Goal: Transaction & Acquisition: Book appointment/travel/reservation

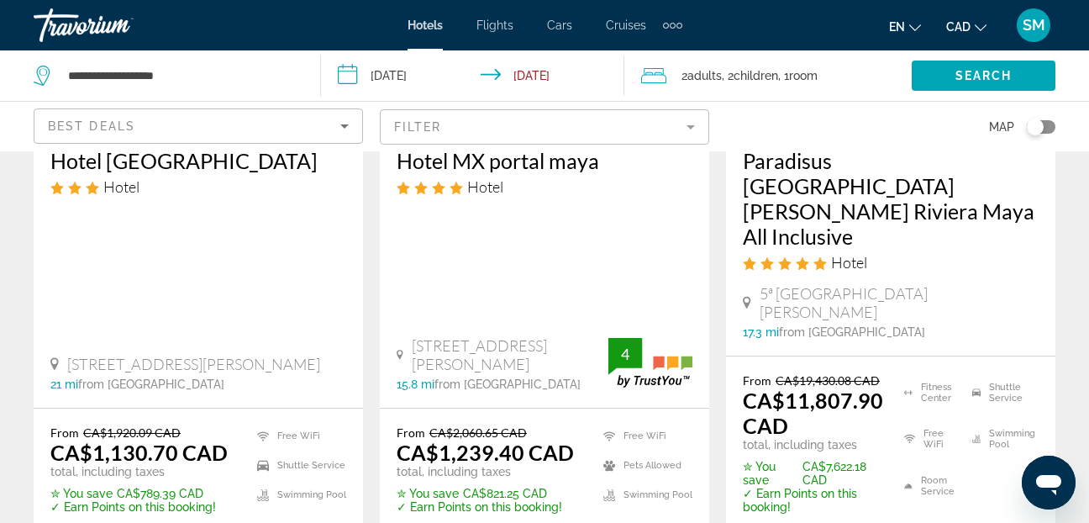
scroll to position [2689, 0]
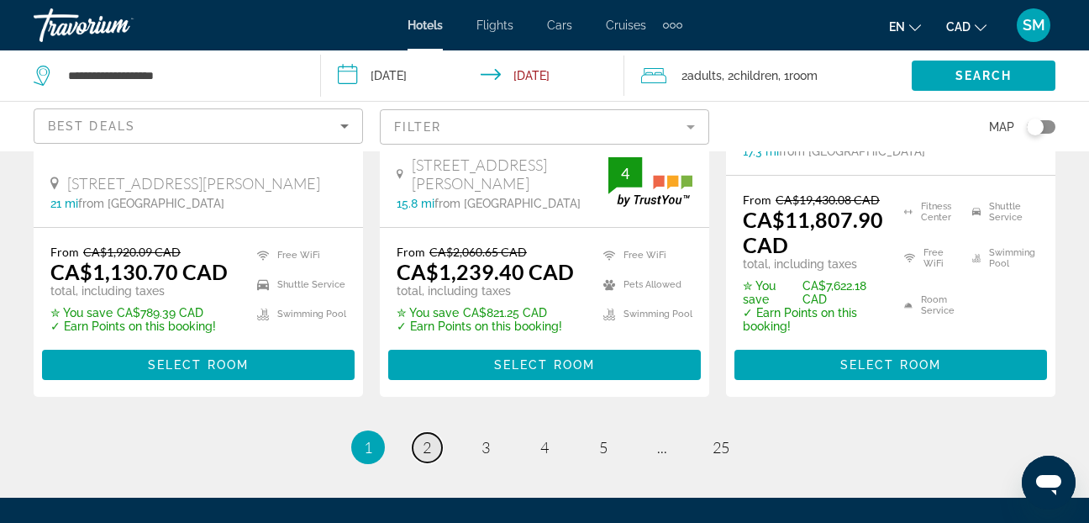
click at [432, 433] on link "page 2" at bounding box center [427, 447] width 29 height 29
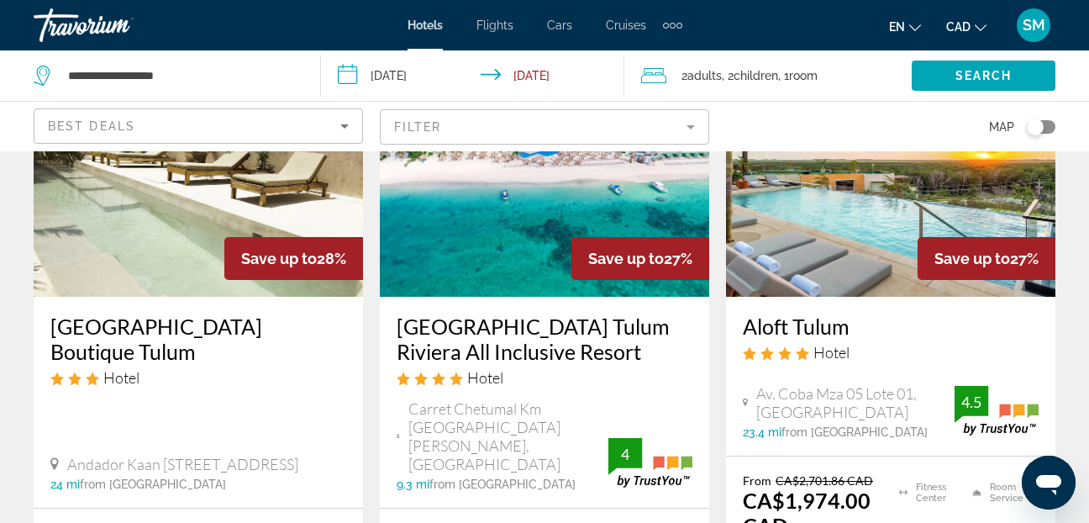
scroll to position [840, 0]
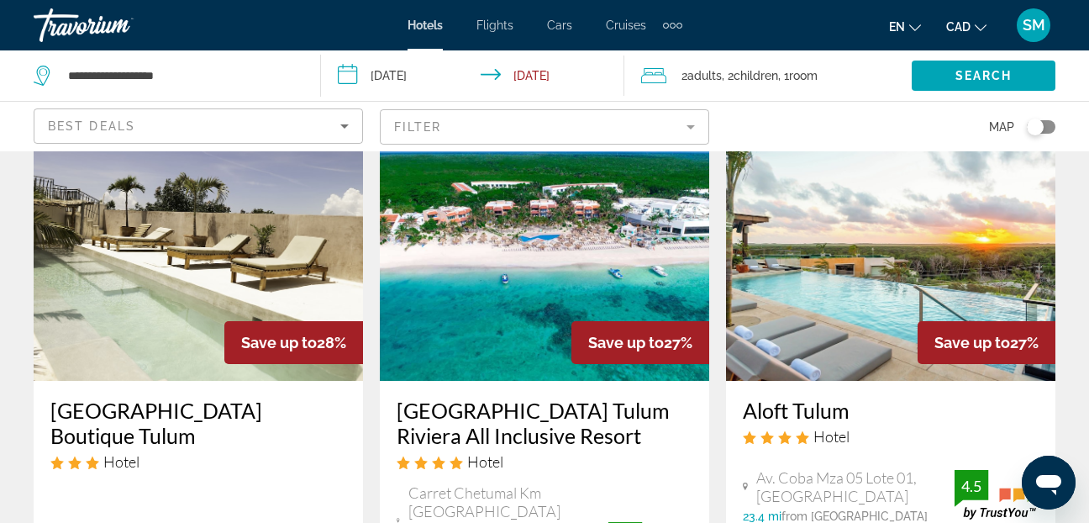
click at [511, 297] on img "Main content" at bounding box center [544, 246] width 329 height 269
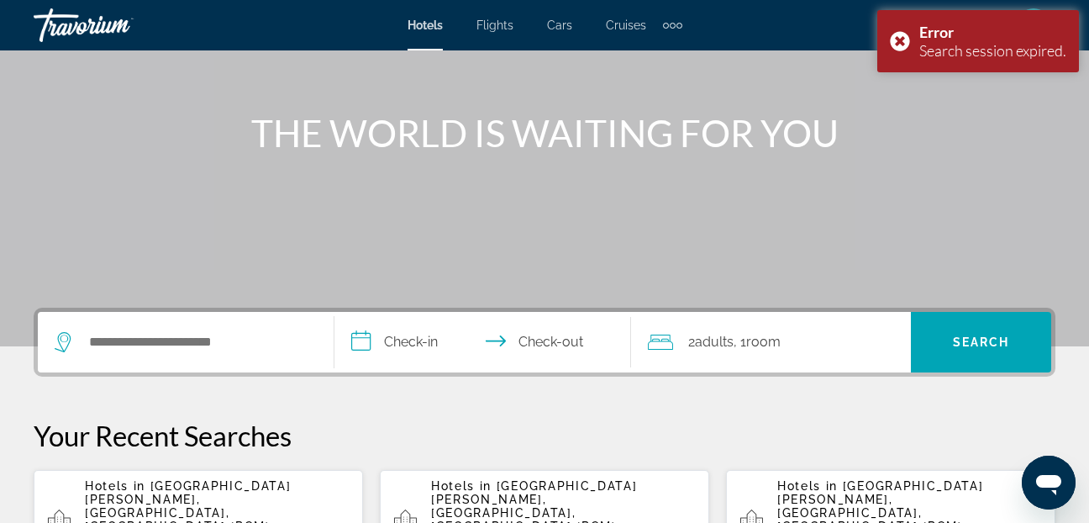
scroll to position [252, 0]
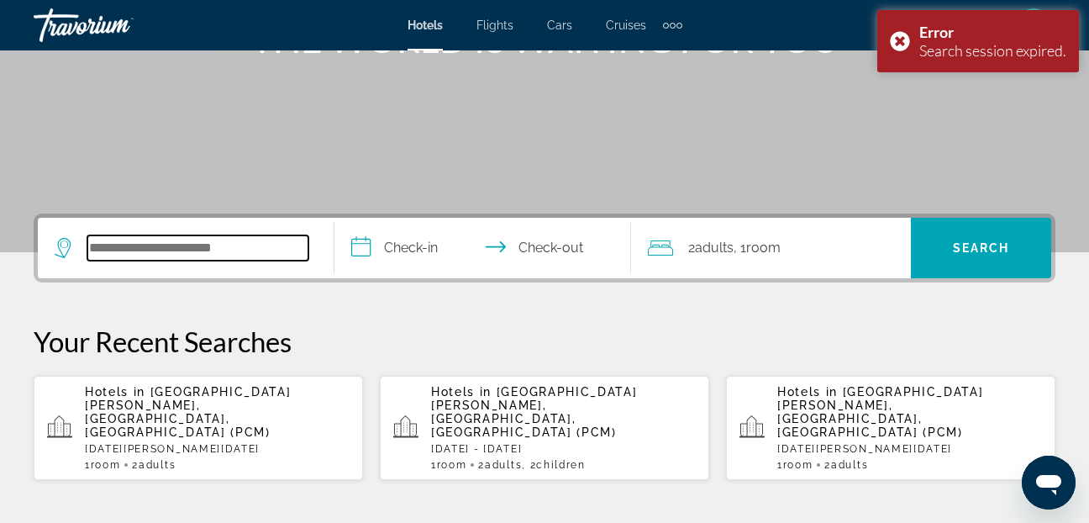
click at [128, 245] on input "Search widget" at bounding box center [197, 247] width 221 height 25
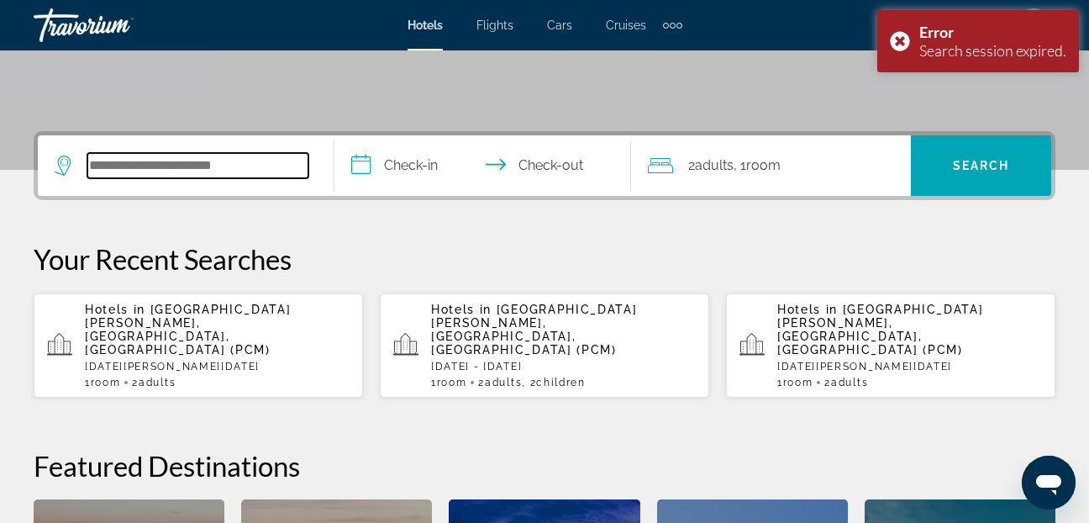
scroll to position [411, 0]
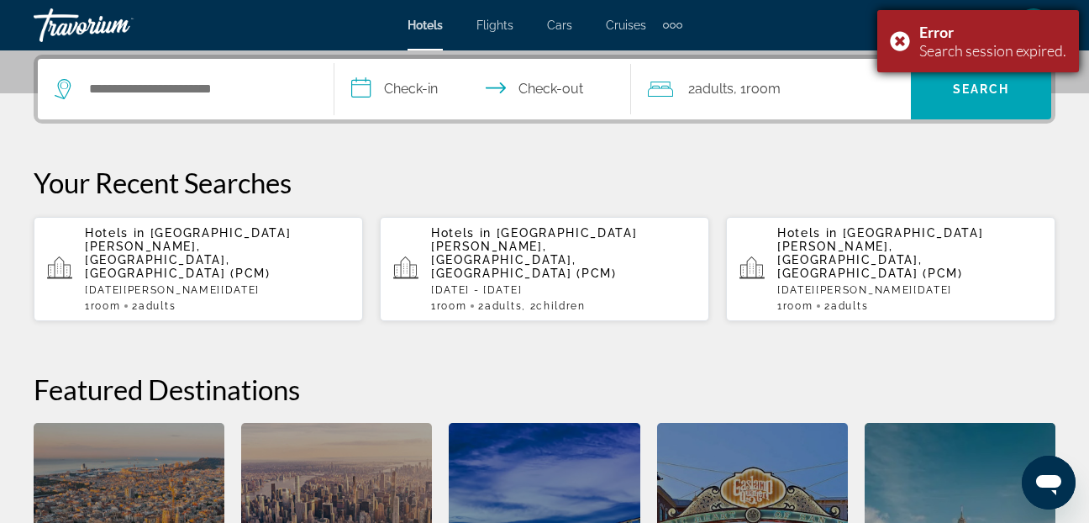
click at [903, 38] on div "Error Search session expired." at bounding box center [978, 41] width 202 height 62
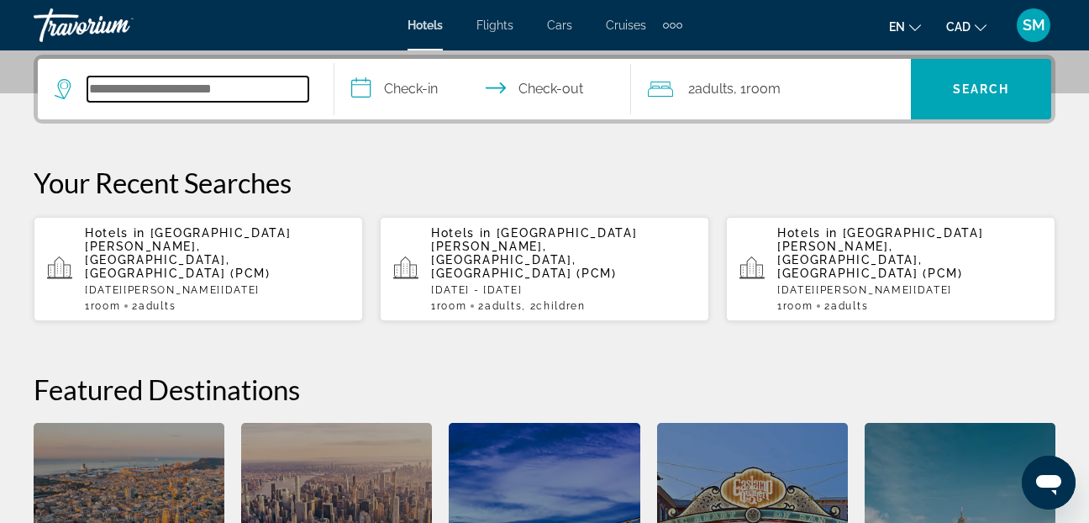
click at [152, 87] on input "Search widget" at bounding box center [197, 88] width 221 height 25
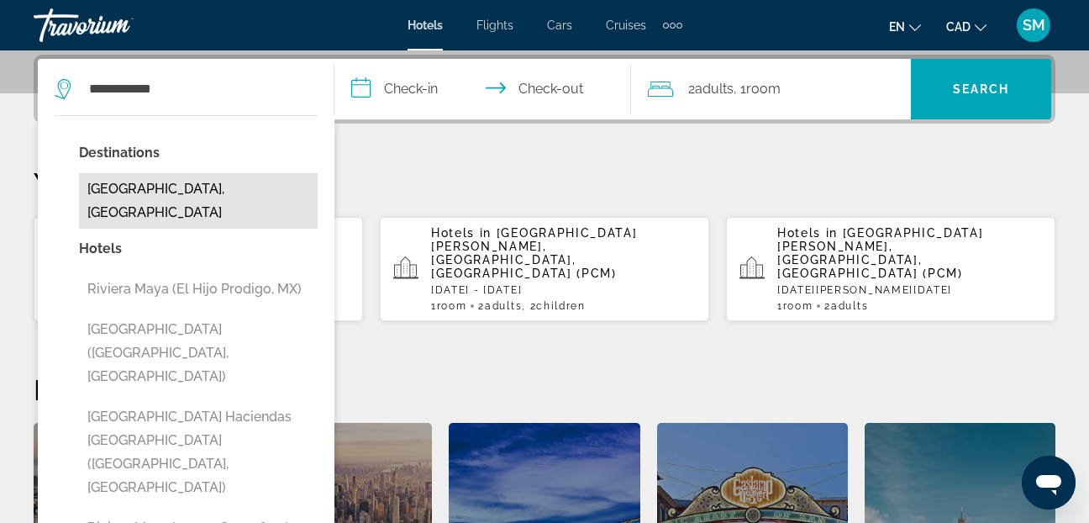
click at [156, 185] on button "[GEOGRAPHIC_DATA], [GEOGRAPHIC_DATA]" at bounding box center [198, 200] width 239 height 55
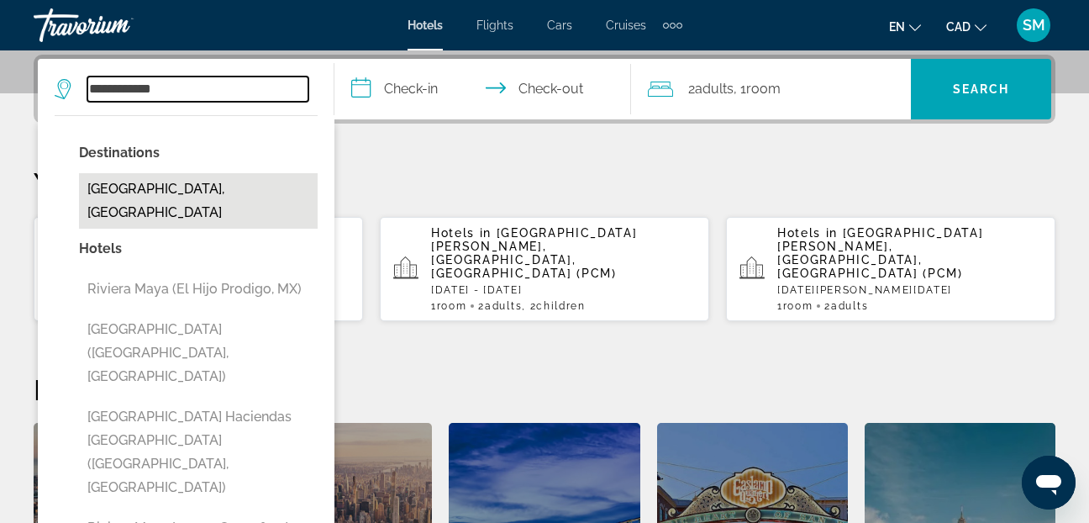
type input "**********"
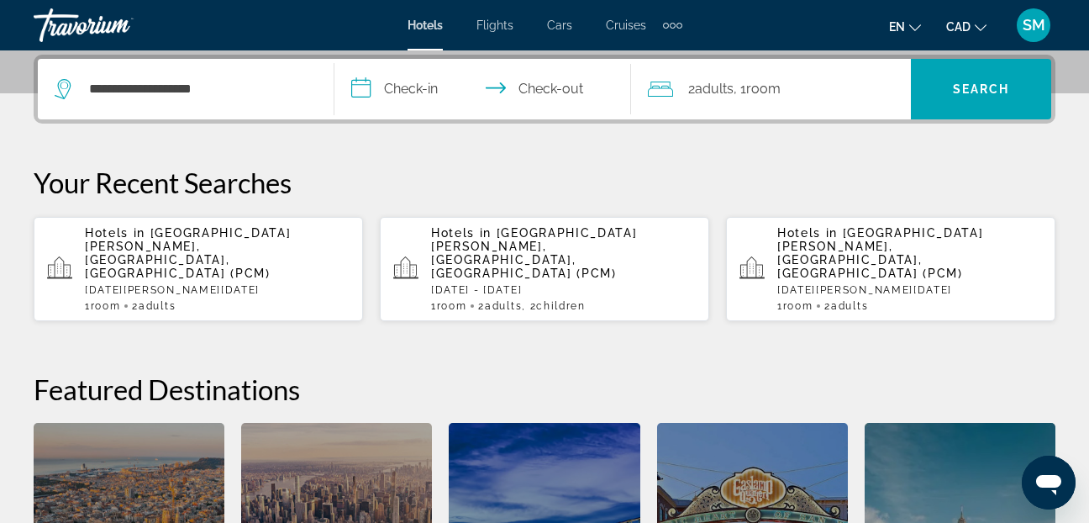
click at [356, 87] on input "**********" at bounding box center [485, 92] width 303 height 66
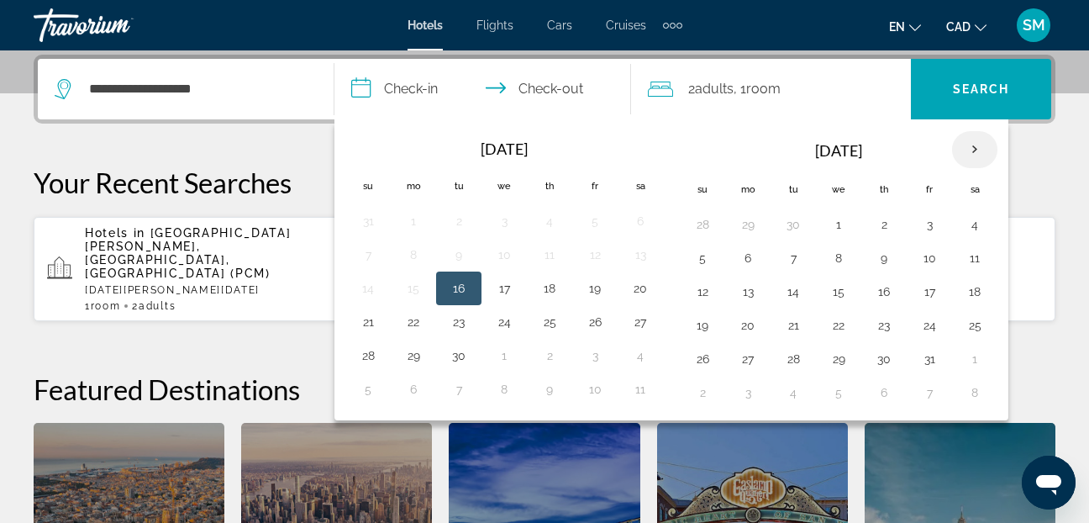
click at [979, 144] on th "Next month" at bounding box center [974, 149] width 45 height 37
click at [702, 363] on button "28" at bounding box center [702, 359] width 27 height 24
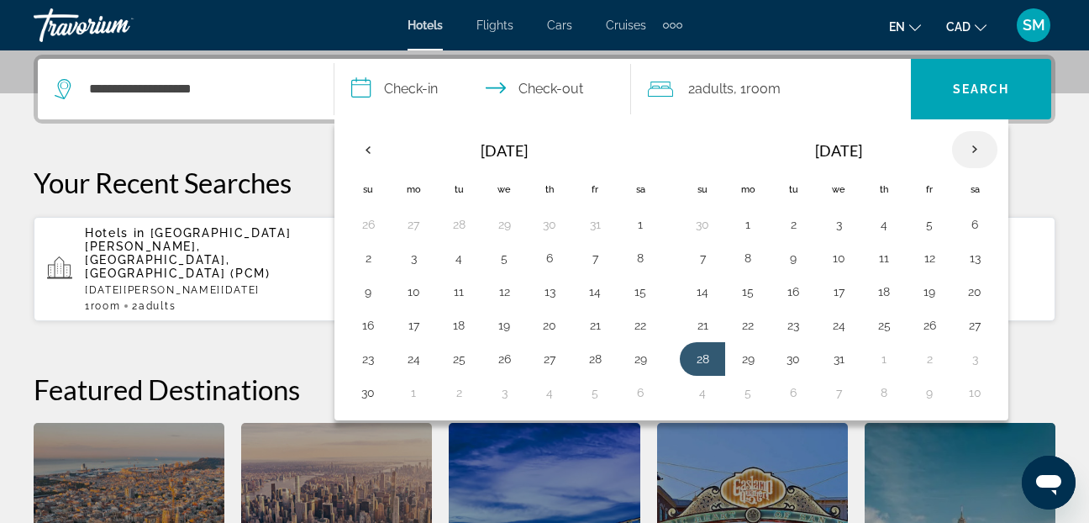
click at [972, 142] on th "Next month" at bounding box center [974, 149] width 45 height 37
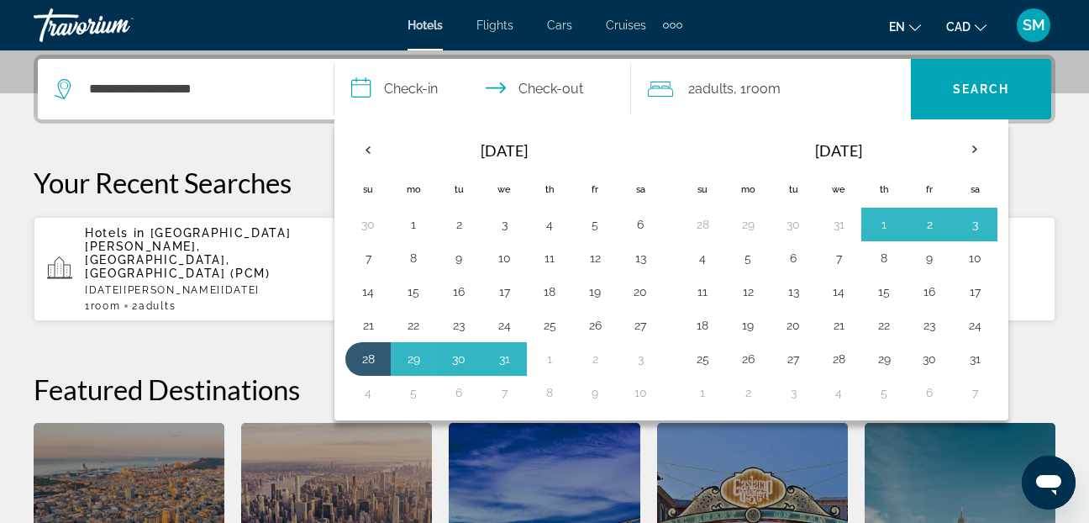
click at [701, 263] on button "4" at bounding box center [702, 258] width 27 height 24
type input "**********"
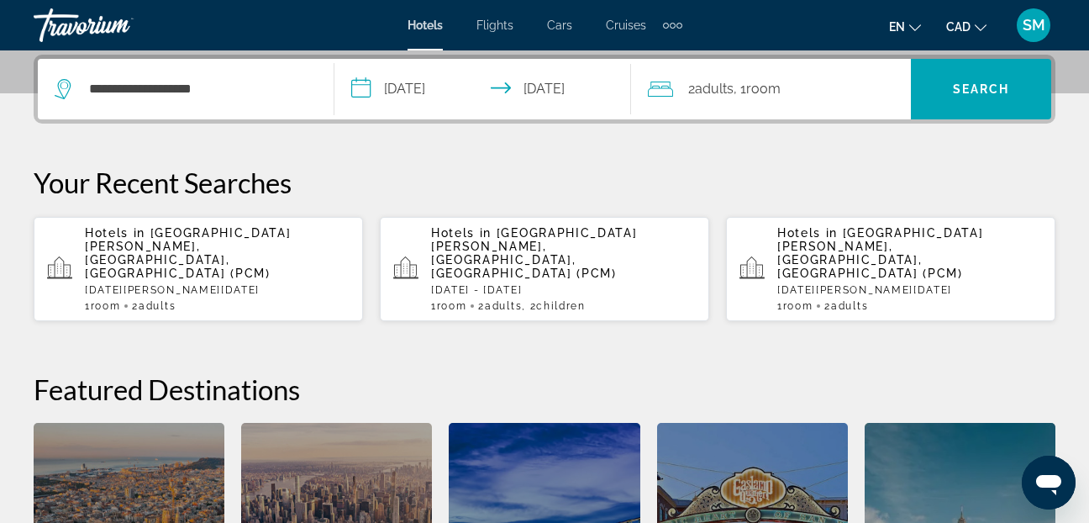
click at [658, 83] on icon "Travelers: 2 adults, 0 children" at bounding box center [660, 89] width 25 height 20
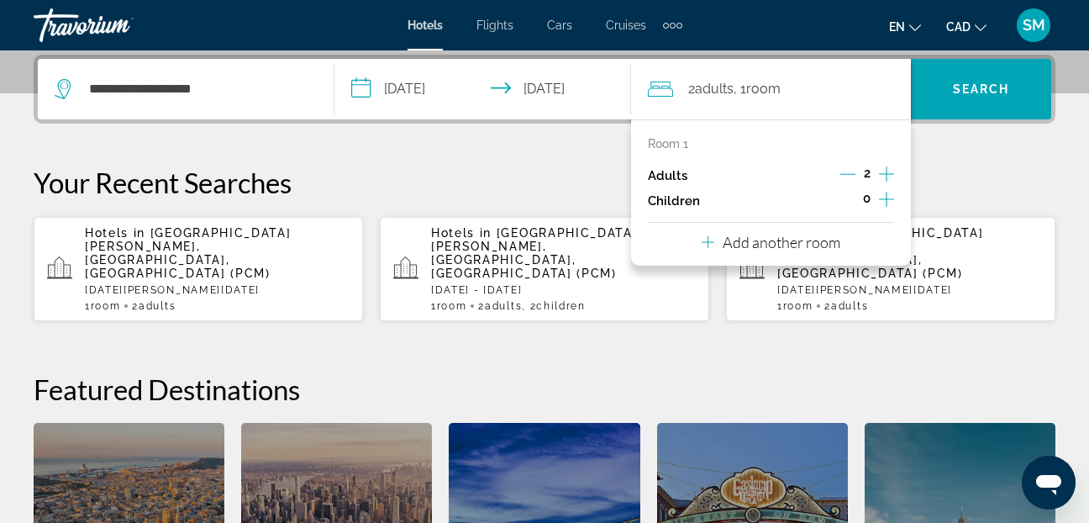
click at [882, 199] on icon "Increment children" at bounding box center [886, 199] width 15 height 15
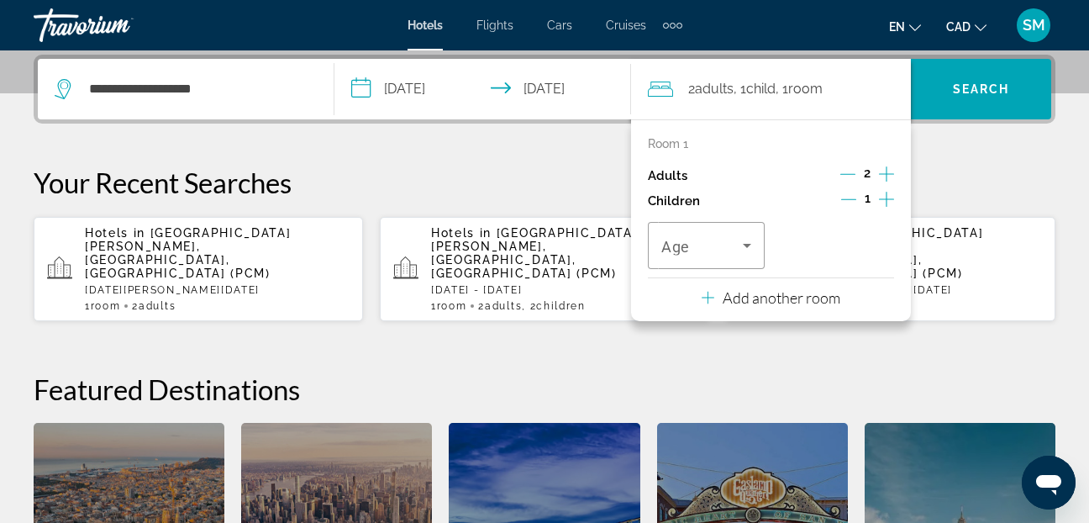
click at [882, 199] on icon "Increment children" at bounding box center [886, 199] width 15 height 15
click at [746, 247] on icon "Travelers: 2 adults, 2 children" at bounding box center [747, 245] width 20 height 20
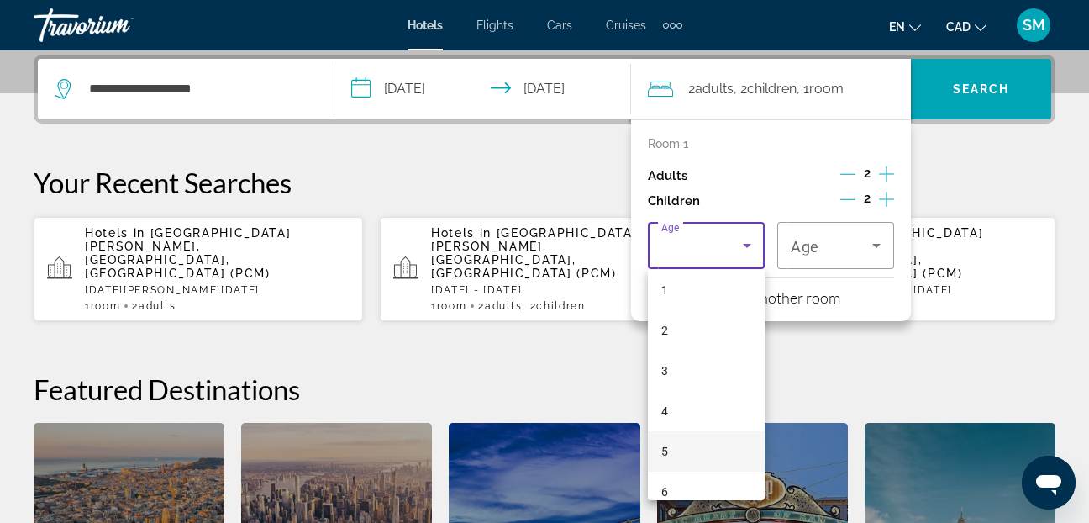
scroll to position [84, 0]
click at [666, 409] on span "5" at bounding box center [664, 413] width 7 height 20
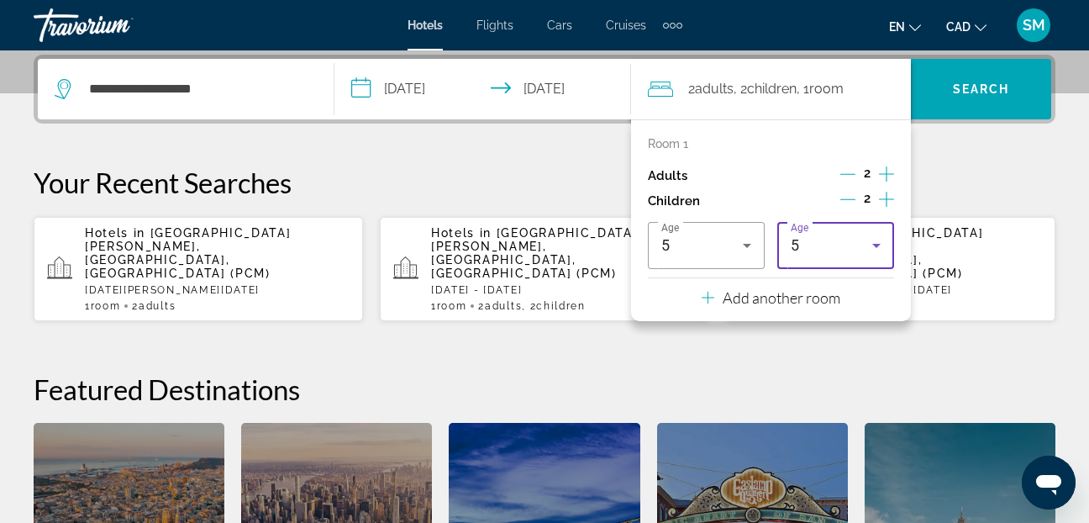
click at [876, 244] on icon "Travelers: 2 adults, 2 children" at bounding box center [876, 246] width 8 height 4
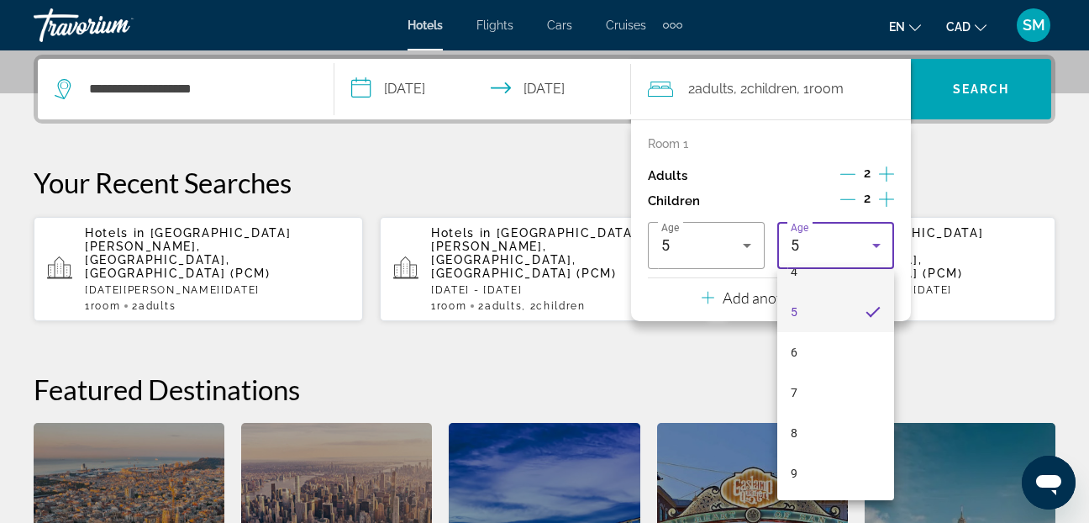
scroll to position [270, 0]
click at [800, 348] on mat-option "8" at bounding box center [835, 349] width 117 height 40
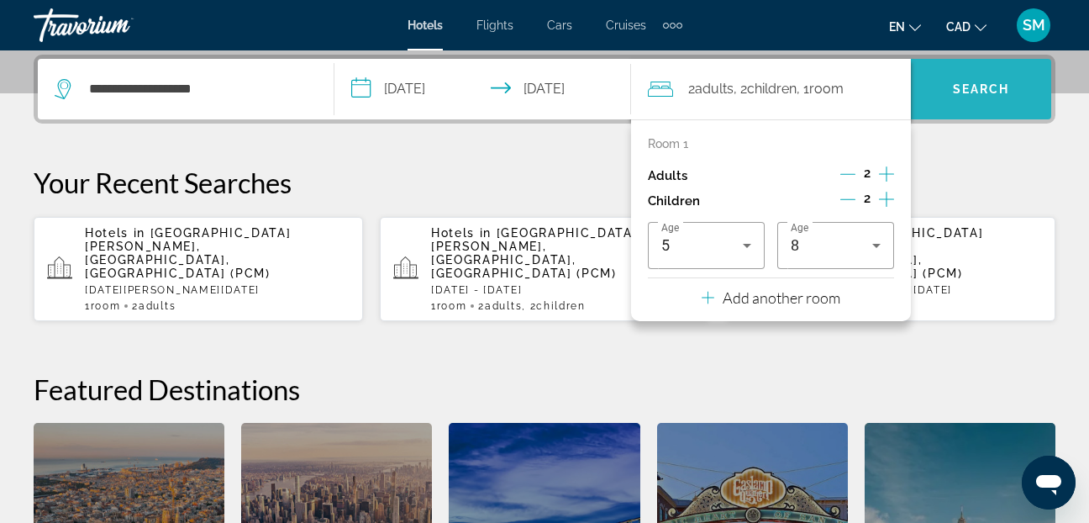
click at [945, 94] on span "Search widget" at bounding box center [981, 89] width 140 height 40
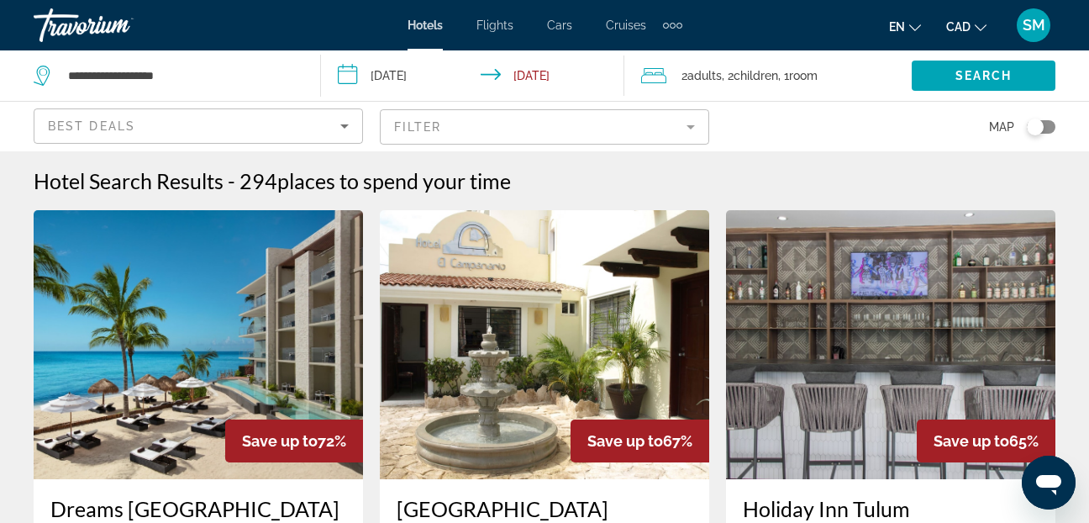
click at [150, 332] on img "Main content" at bounding box center [198, 344] width 329 height 269
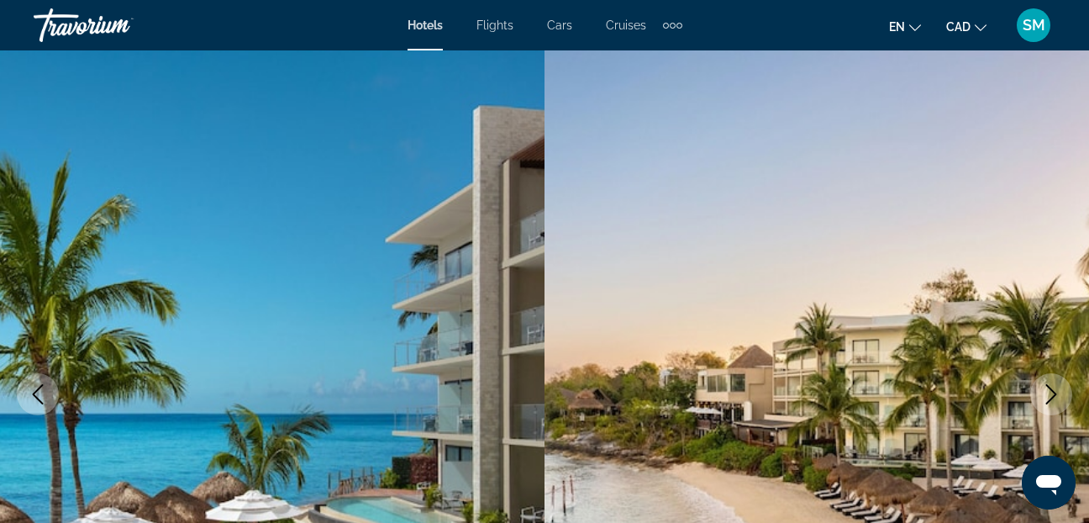
scroll to position [84, 0]
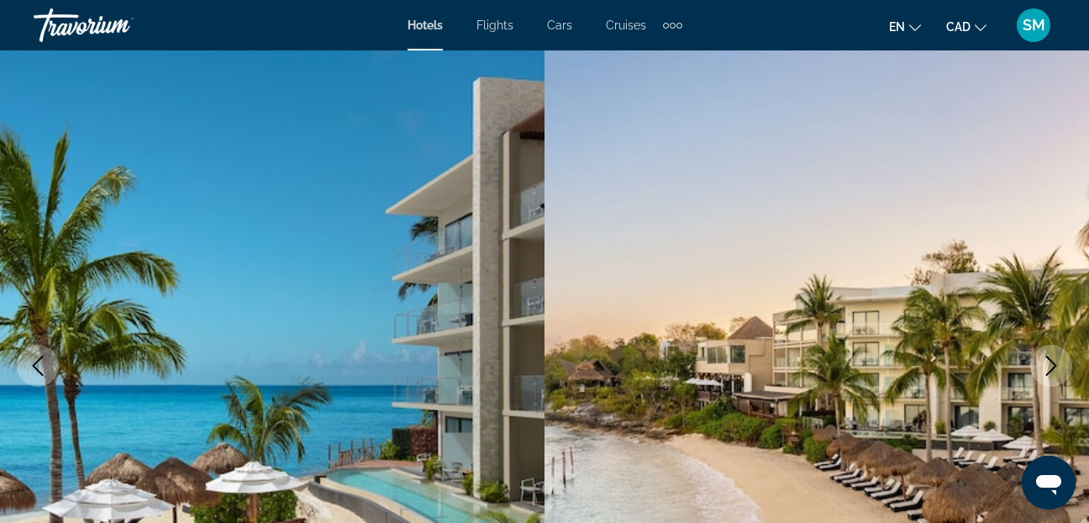
click at [1052, 358] on icon "Next image" at bounding box center [1051, 365] width 20 height 20
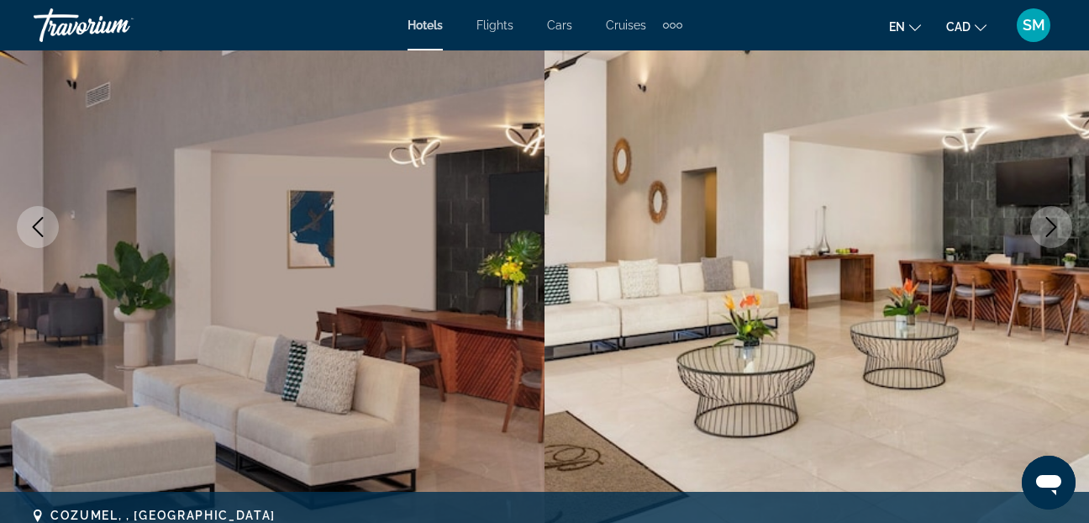
scroll to position [239, 0]
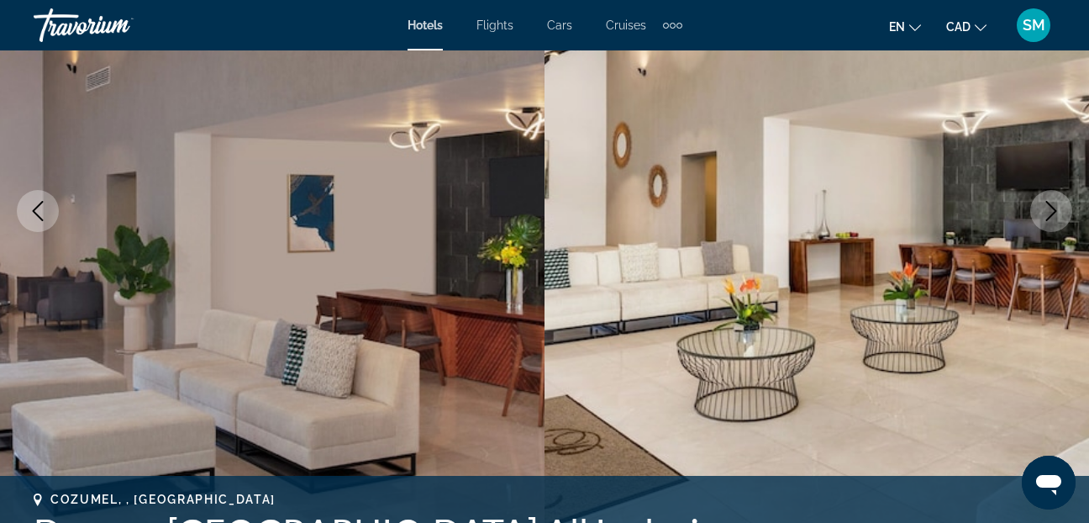
click at [1050, 213] on icon "Next image" at bounding box center [1051, 211] width 20 height 20
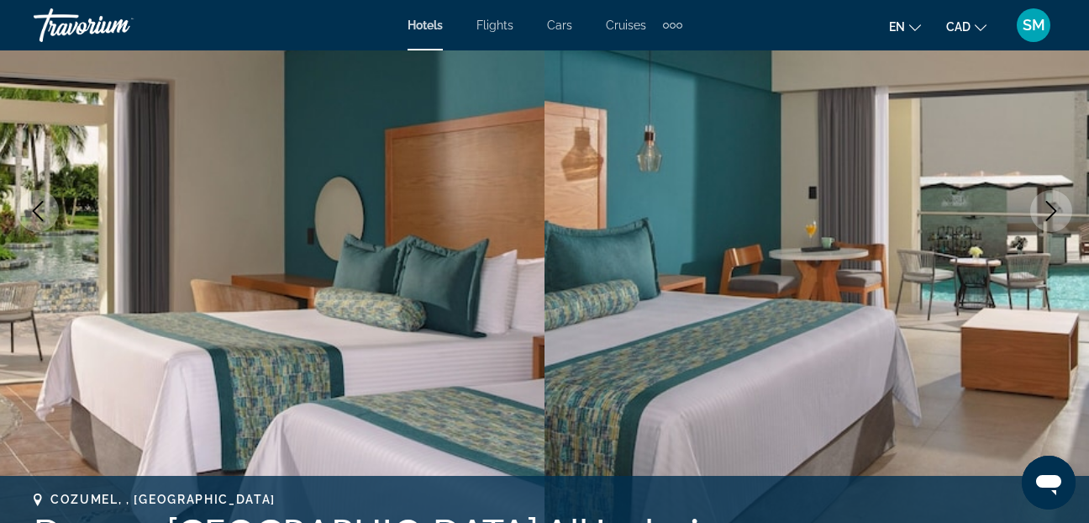
click at [1050, 213] on icon "Next image" at bounding box center [1051, 211] width 20 height 20
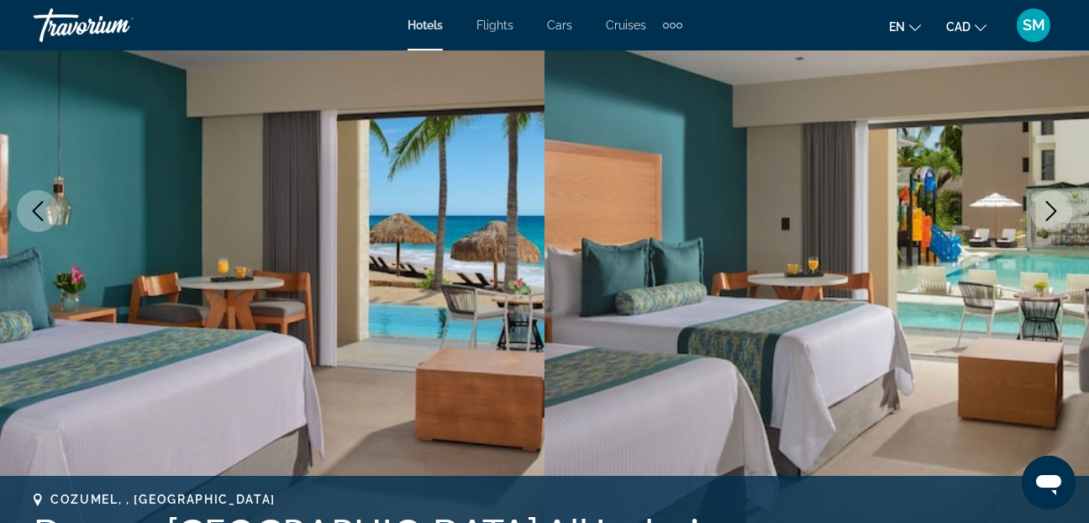
click at [1050, 213] on icon "Next image" at bounding box center [1051, 211] width 20 height 20
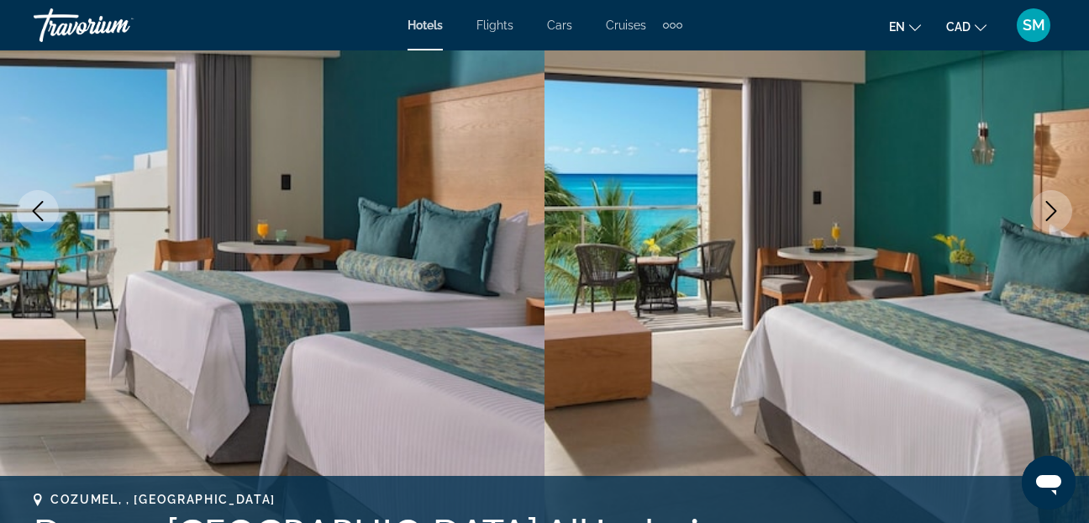
click at [1050, 213] on icon "Next image" at bounding box center [1051, 211] width 20 height 20
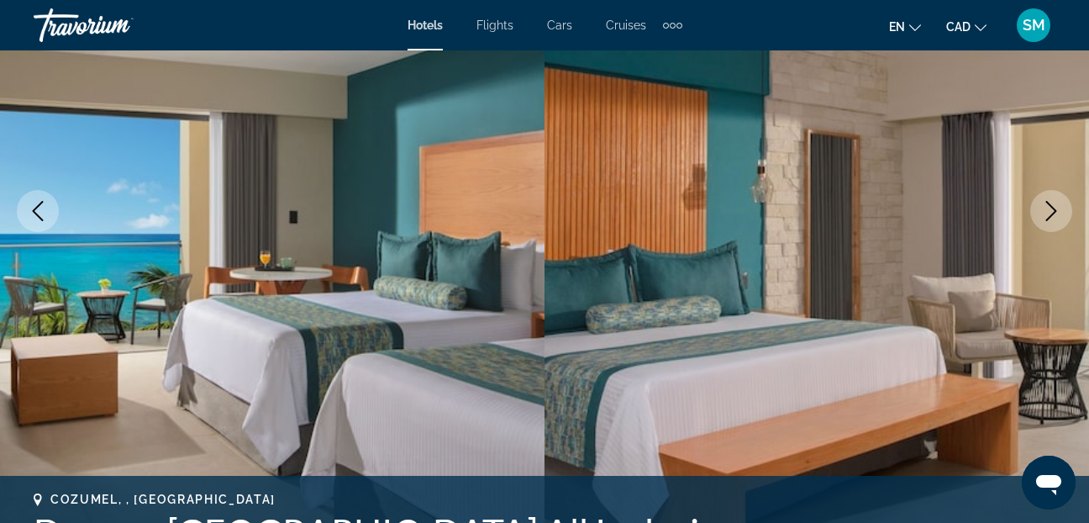
click at [1050, 213] on icon "Next image" at bounding box center [1051, 211] width 20 height 20
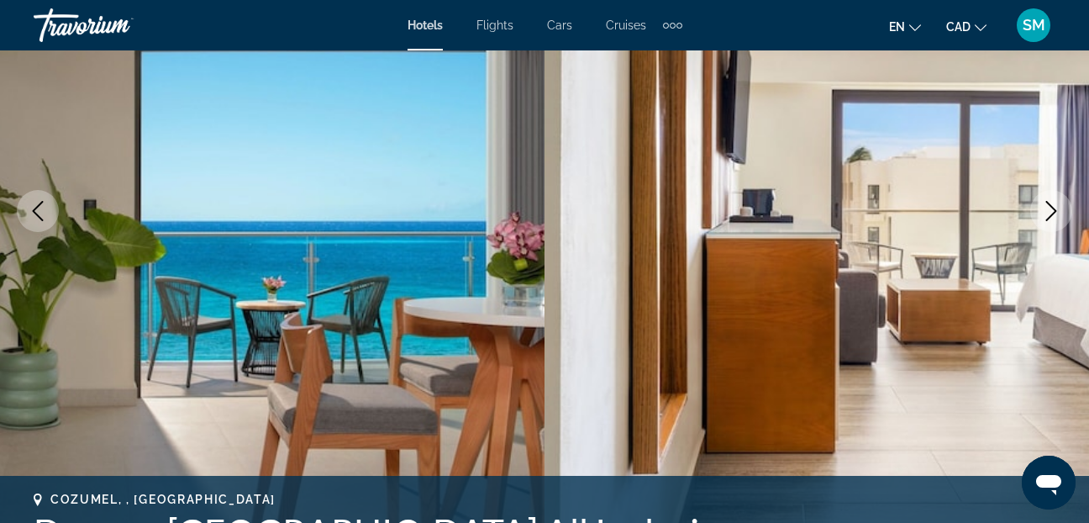
click at [1051, 206] on icon "Next image" at bounding box center [1051, 211] width 11 height 20
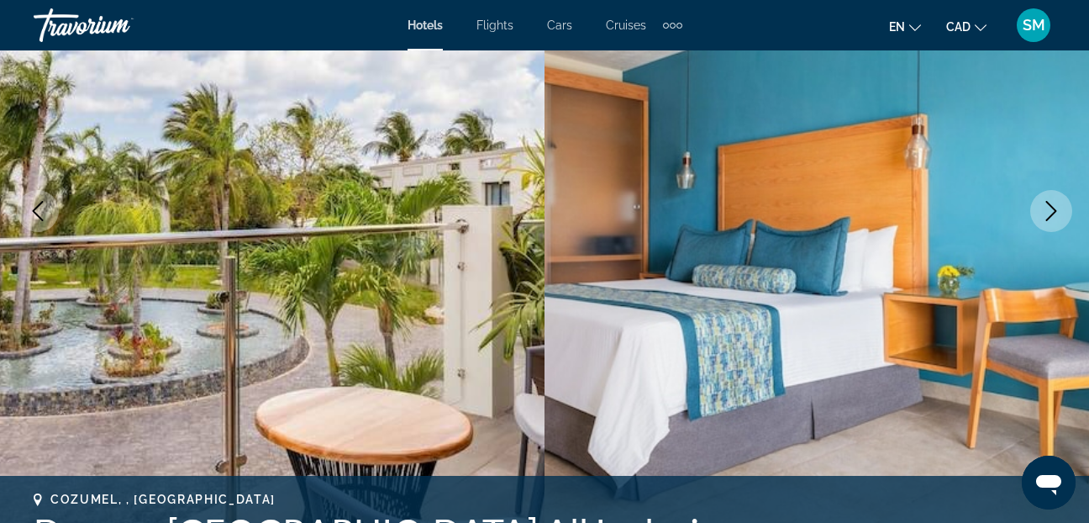
click at [1051, 206] on icon "Next image" at bounding box center [1051, 211] width 11 height 20
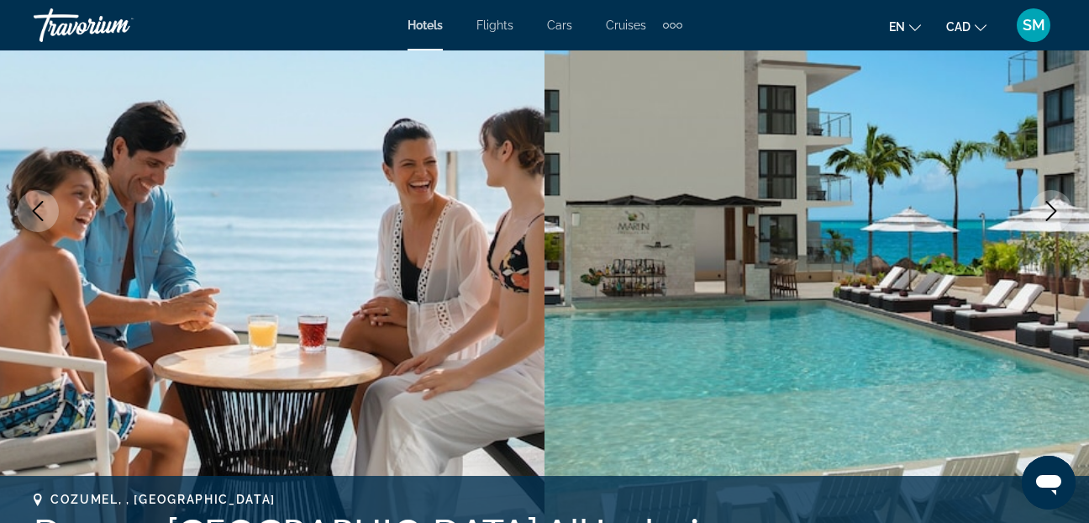
click at [1051, 206] on icon "Next image" at bounding box center [1051, 211] width 11 height 20
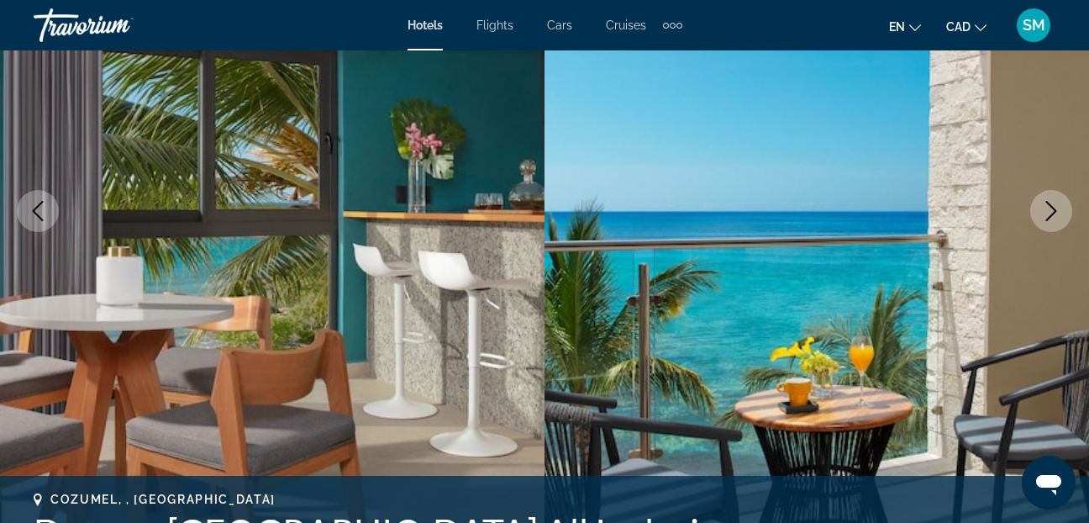
click at [1051, 206] on icon "Next image" at bounding box center [1051, 211] width 11 height 20
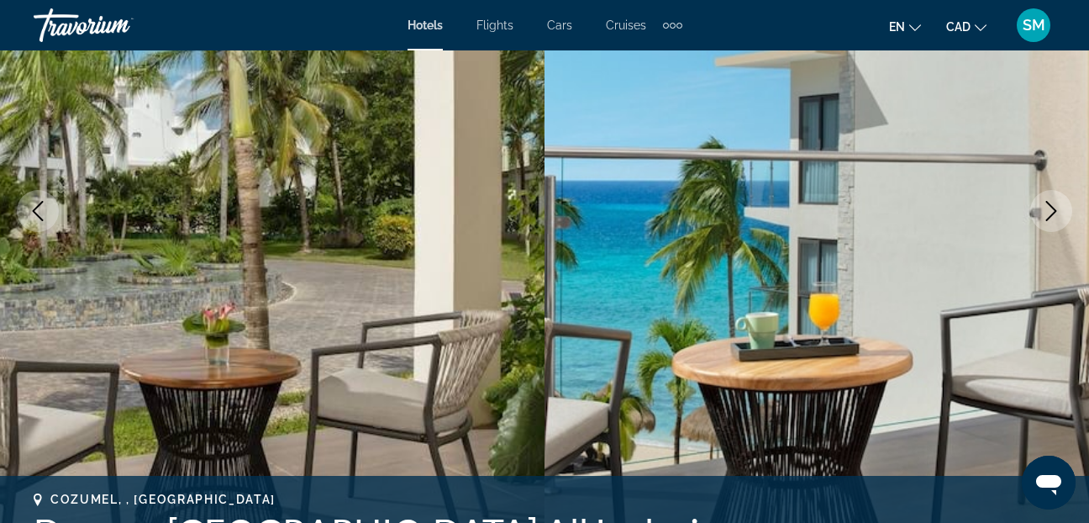
click at [1051, 206] on icon "Next image" at bounding box center [1051, 211] width 11 height 20
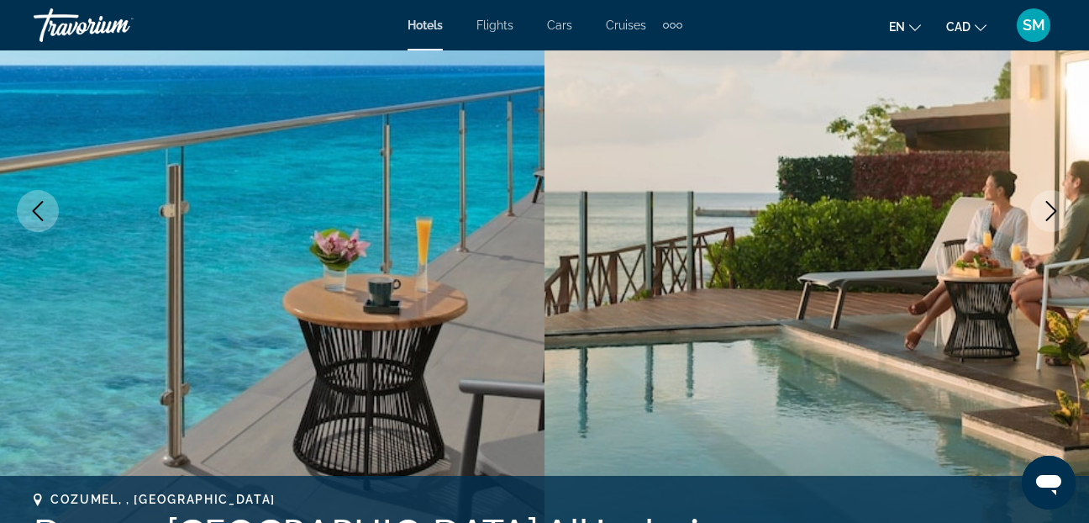
click at [1051, 206] on icon "Next image" at bounding box center [1051, 211] width 11 height 20
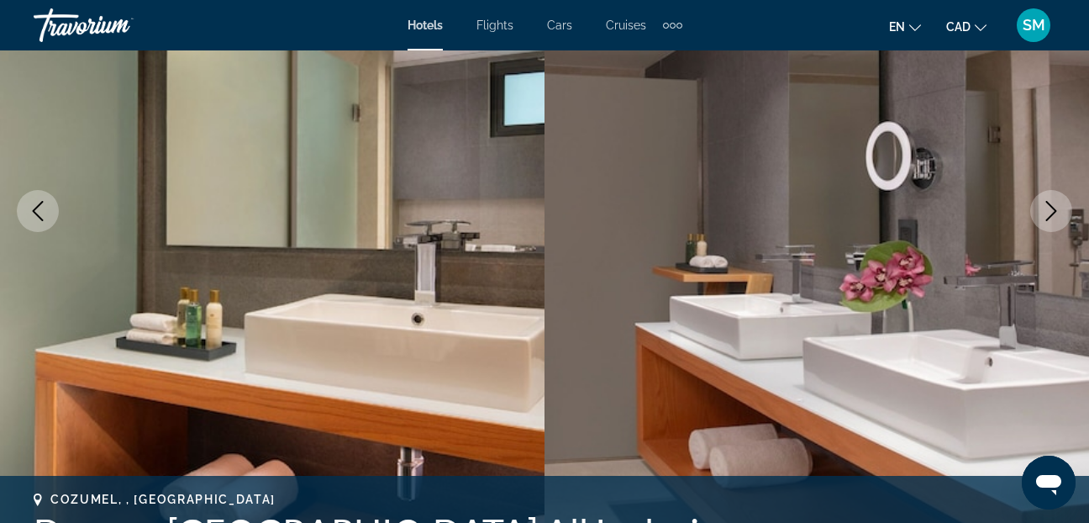
click at [1051, 206] on icon "Next image" at bounding box center [1051, 211] width 11 height 20
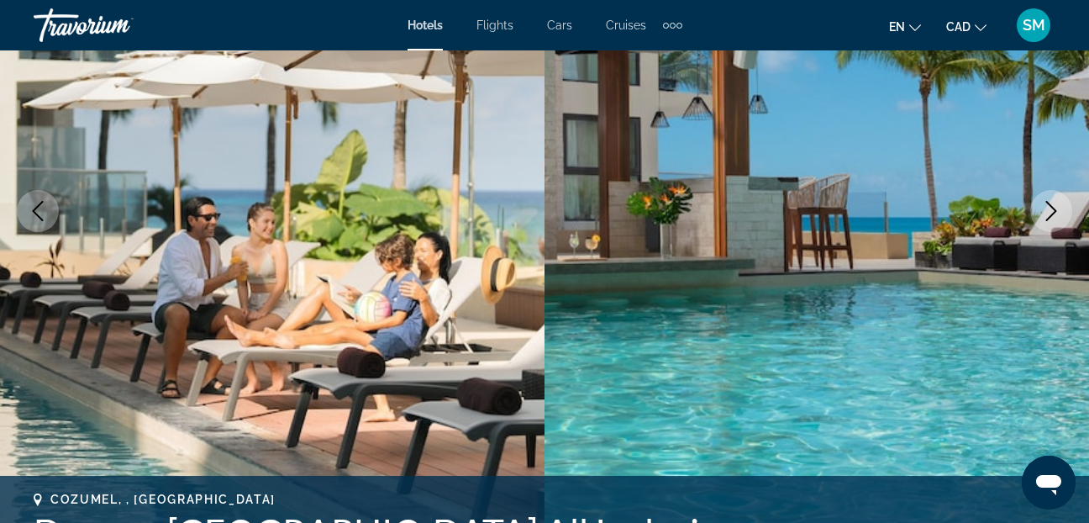
click at [1051, 206] on icon "Next image" at bounding box center [1051, 211] width 11 height 20
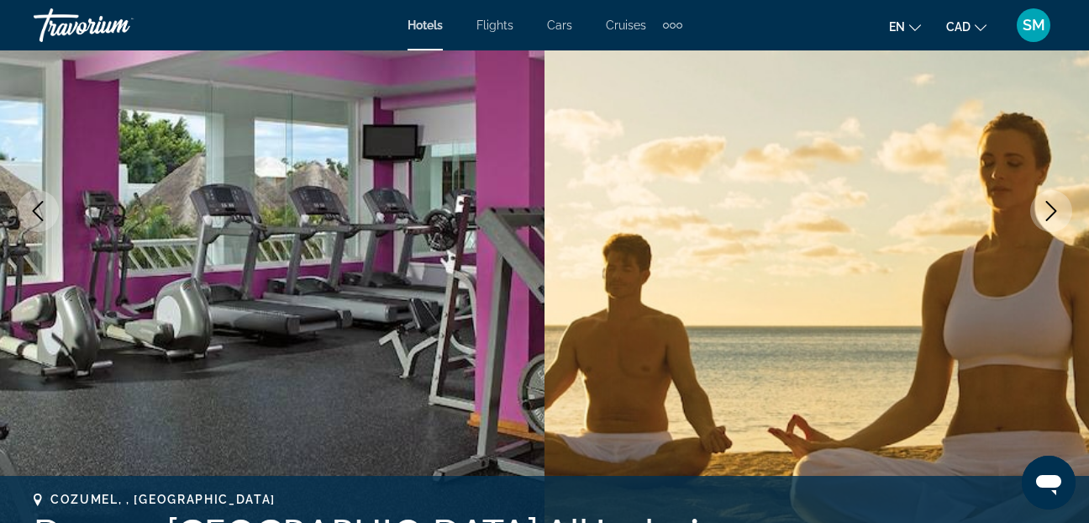
click at [1051, 206] on icon "Next image" at bounding box center [1051, 211] width 11 height 20
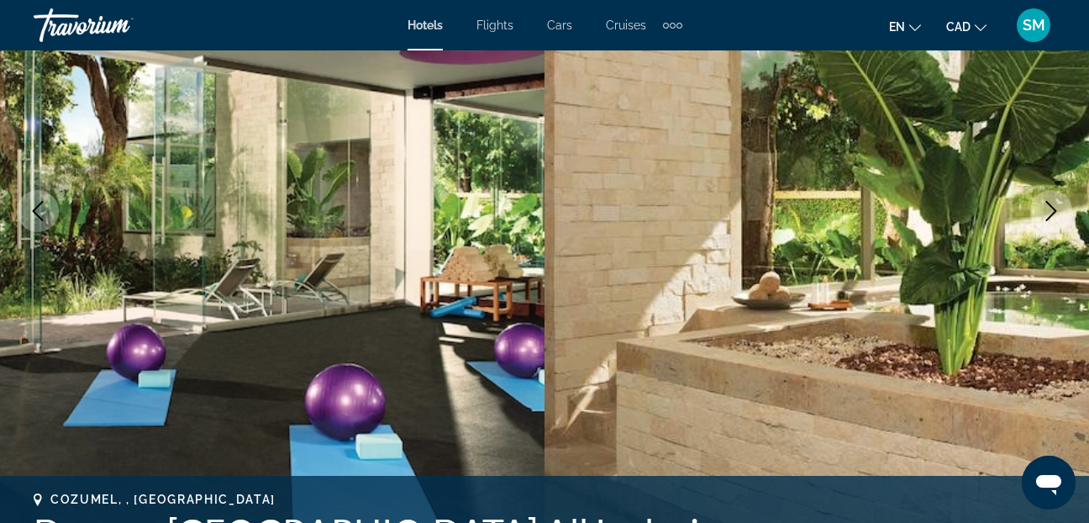
click at [1051, 206] on icon "Next image" at bounding box center [1051, 211] width 11 height 20
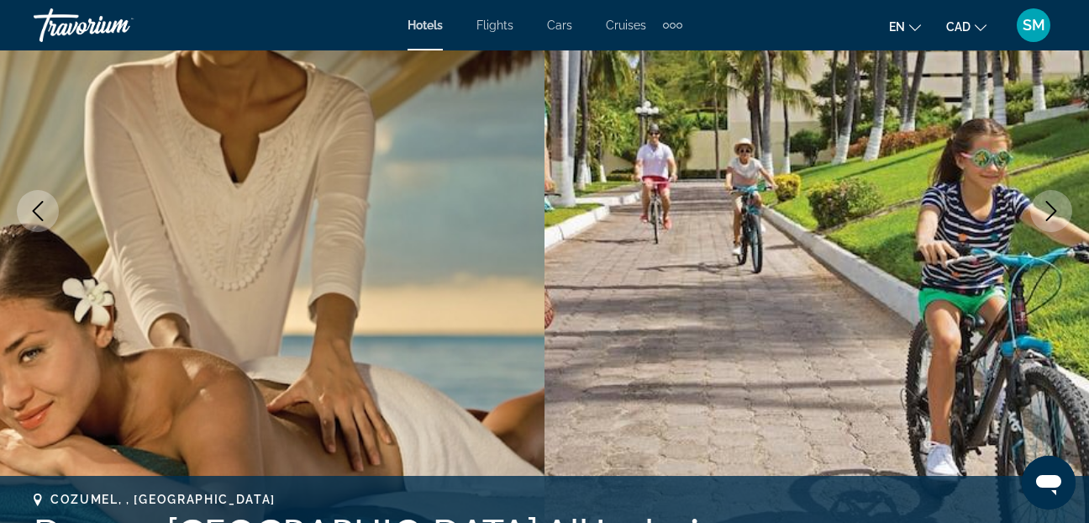
click at [1051, 206] on icon "Next image" at bounding box center [1051, 211] width 11 height 20
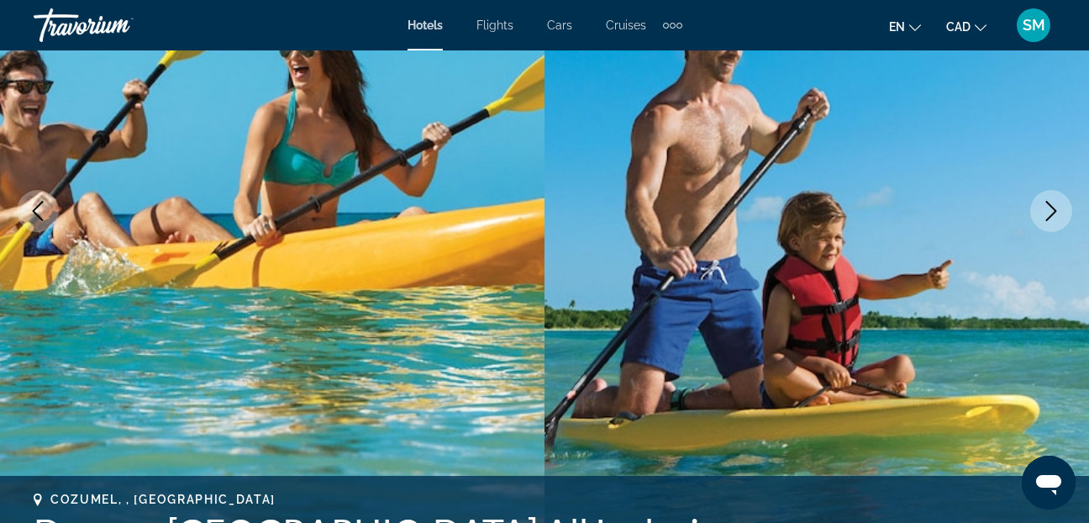
click at [1051, 206] on icon "Next image" at bounding box center [1051, 211] width 11 height 20
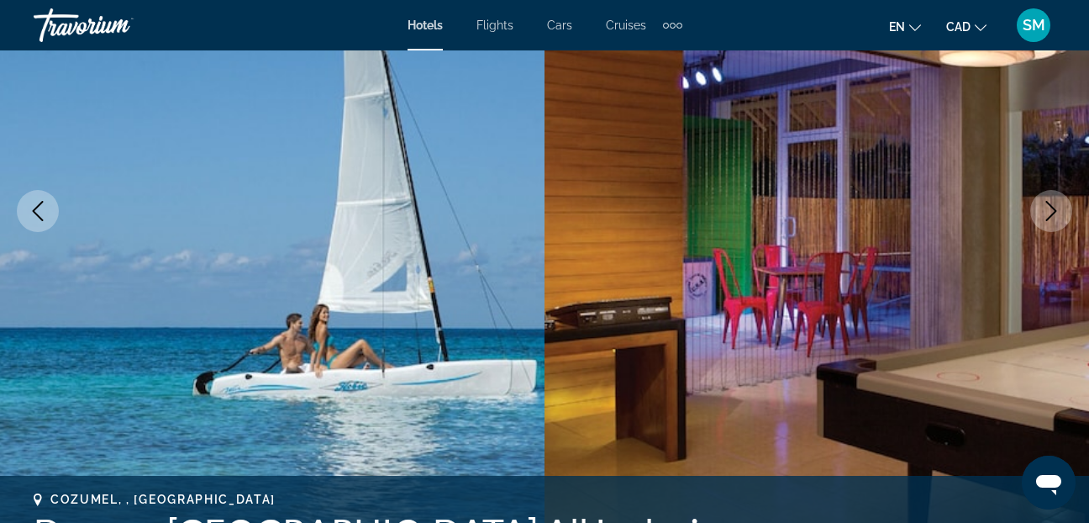
click at [1051, 206] on icon "Next image" at bounding box center [1051, 211] width 11 height 20
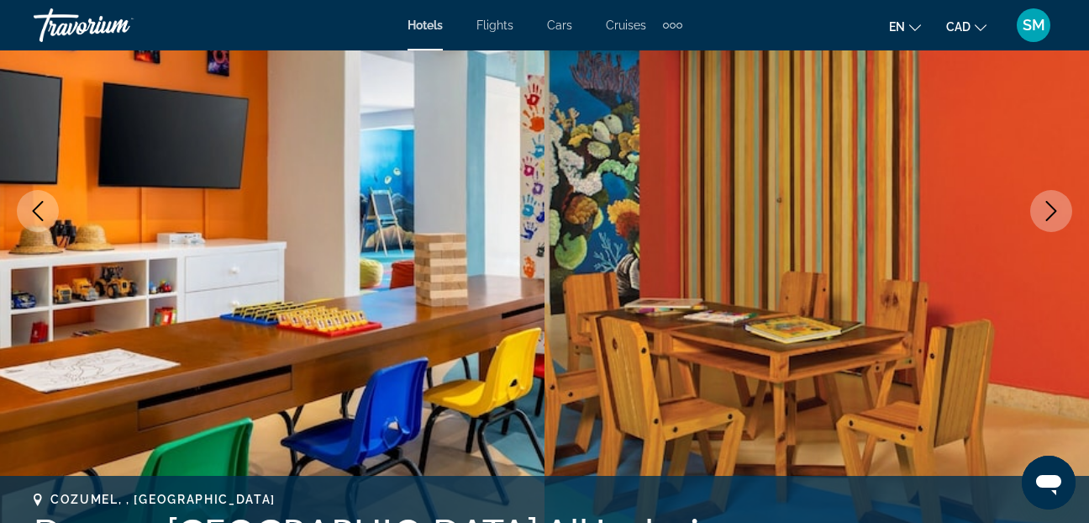
click at [1051, 206] on icon "Next image" at bounding box center [1051, 211] width 11 height 20
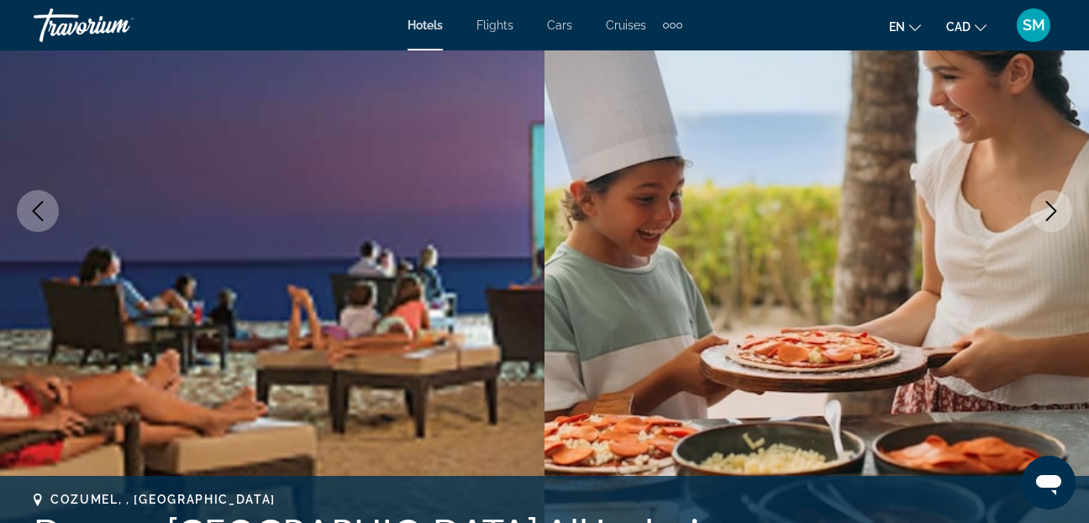
click at [1051, 206] on icon "Next image" at bounding box center [1051, 211] width 11 height 20
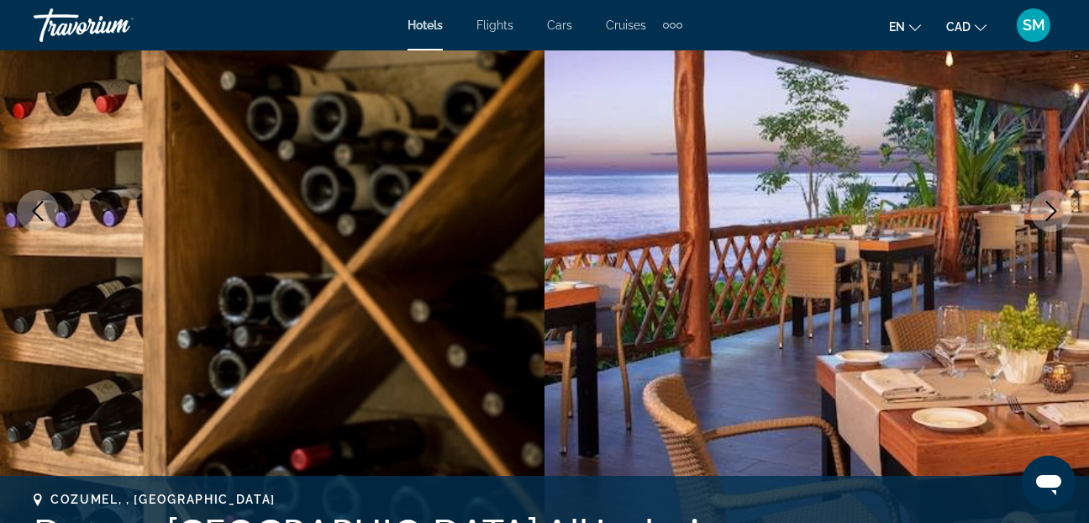
click at [1051, 206] on icon "Next image" at bounding box center [1051, 211] width 11 height 20
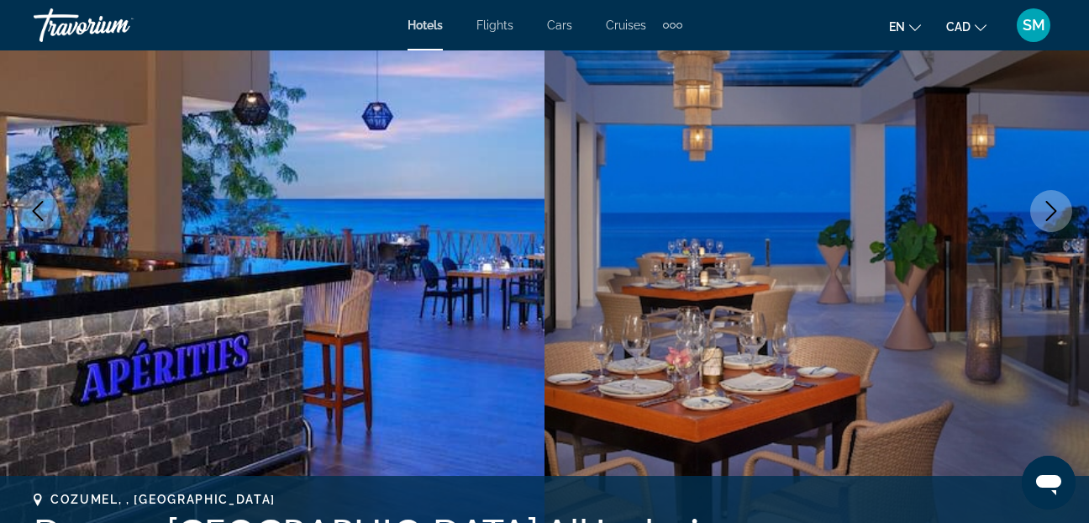
click at [1051, 206] on icon "Next image" at bounding box center [1051, 211] width 11 height 20
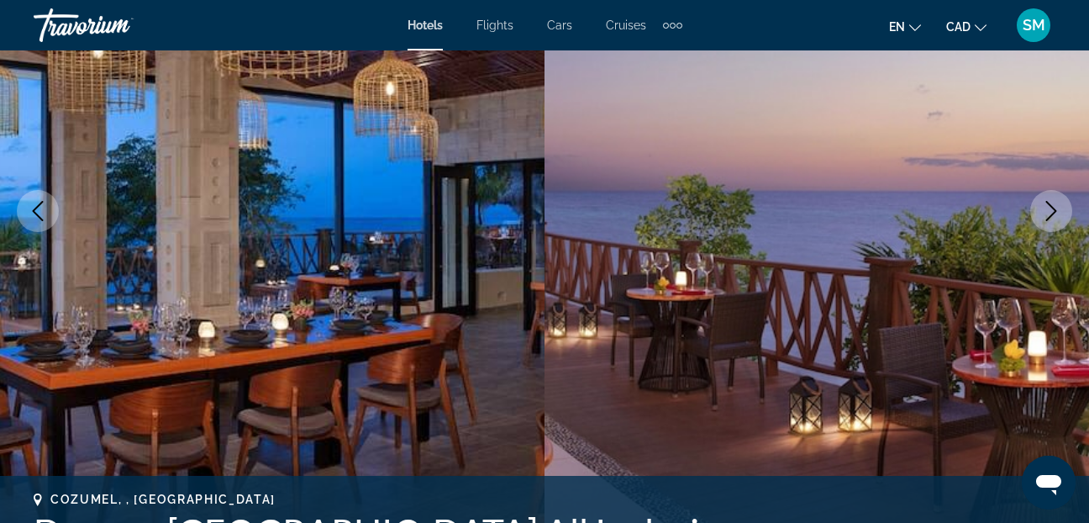
click at [1051, 206] on icon "Next image" at bounding box center [1051, 211] width 11 height 20
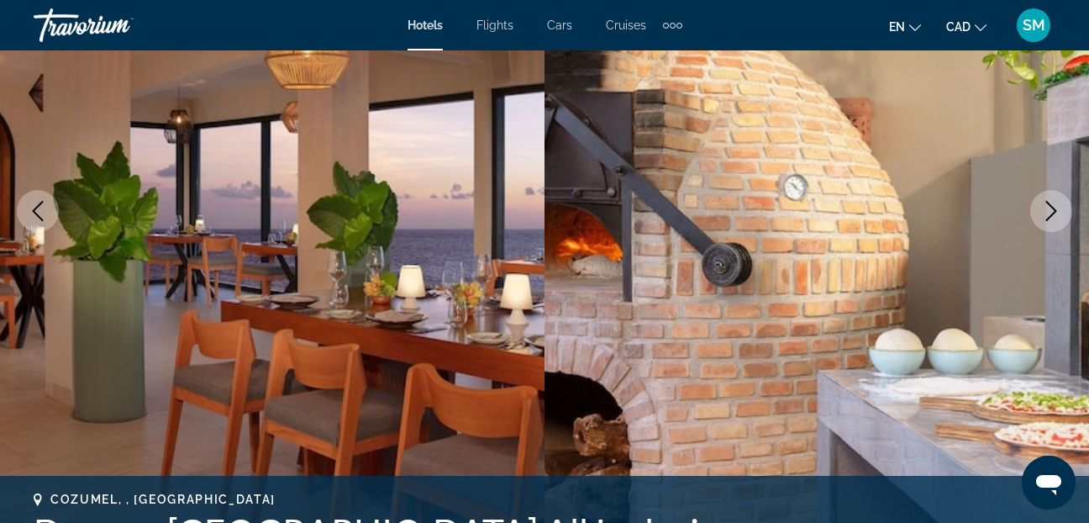
click at [1051, 206] on icon "Next image" at bounding box center [1051, 211] width 11 height 20
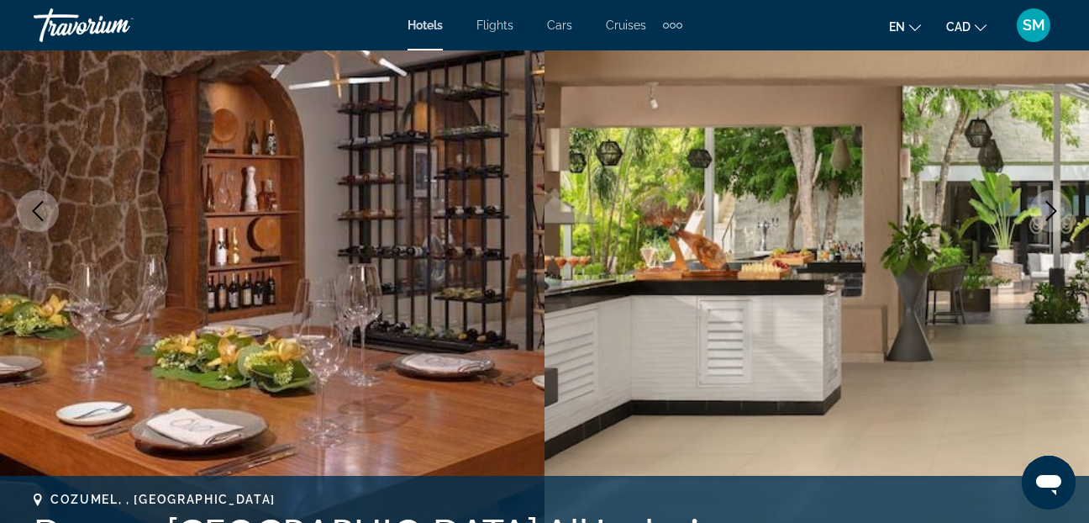
click at [1051, 206] on icon "Next image" at bounding box center [1051, 211] width 11 height 20
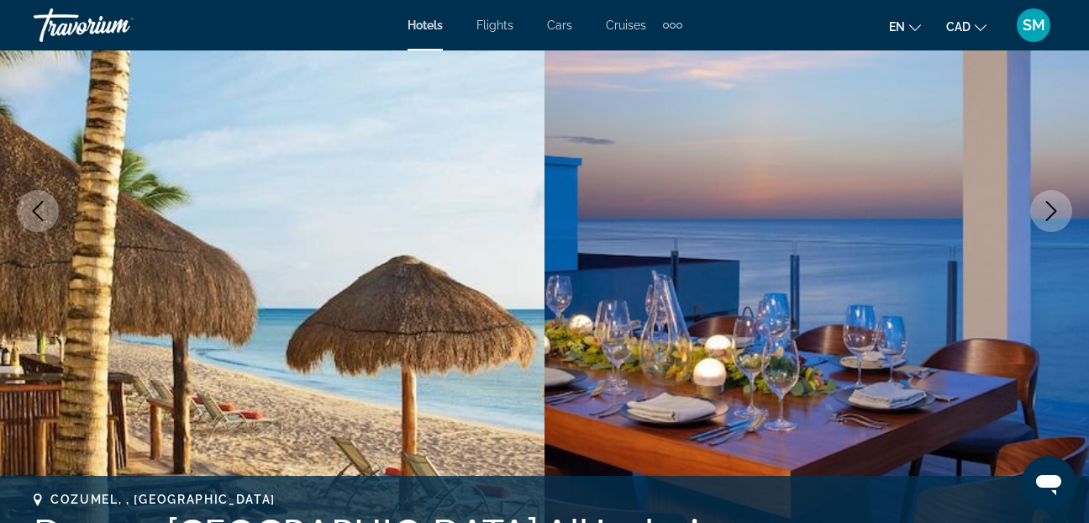
click at [1051, 206] on icon "Next image" at bounding box center [1051, 211] width 11 height 20
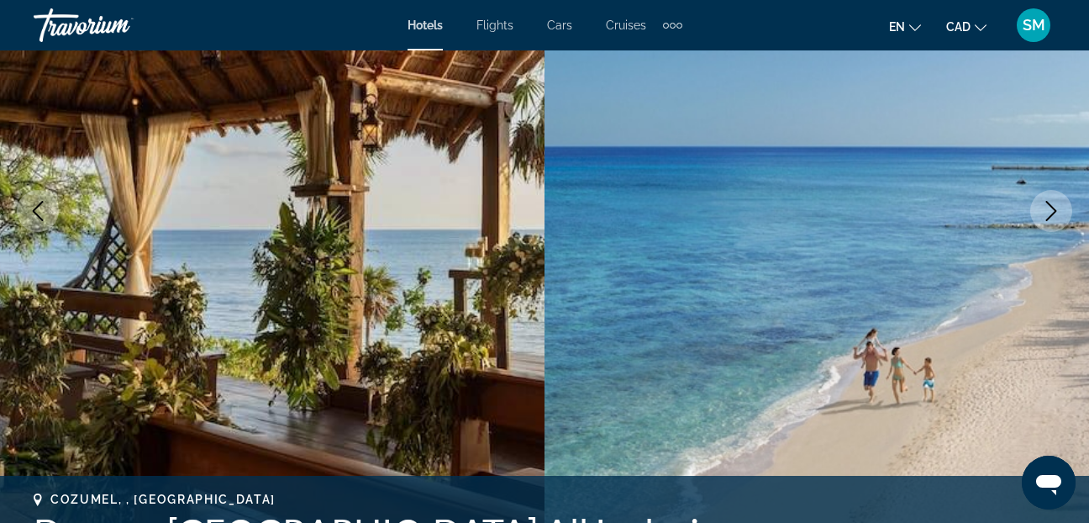
click at [1051, 206] on icon "Next image" at bounding box center [1051, 211] width 11 height 20
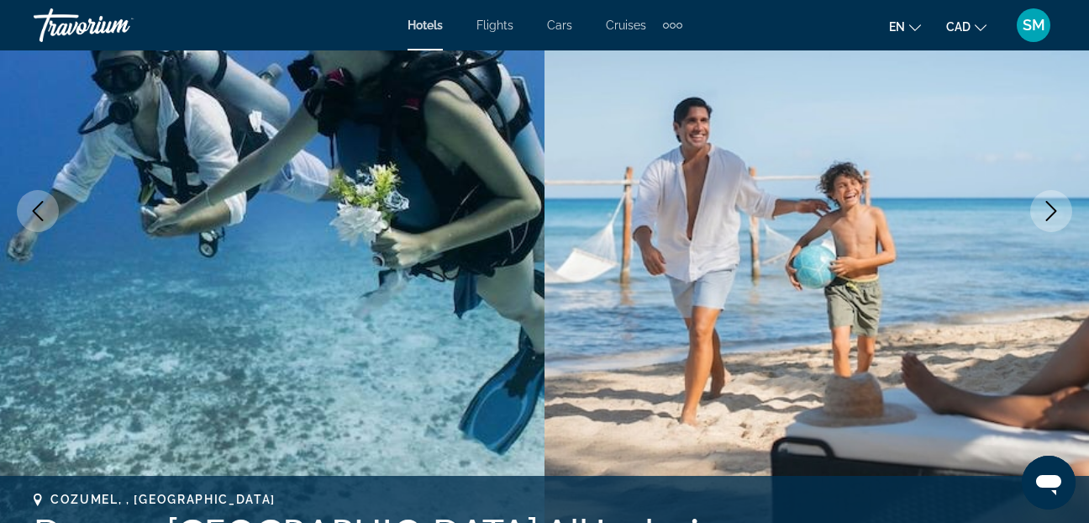
click at [1051, 206] on icon "Next image" at bounding box center [1051, 211] width 11 height 20
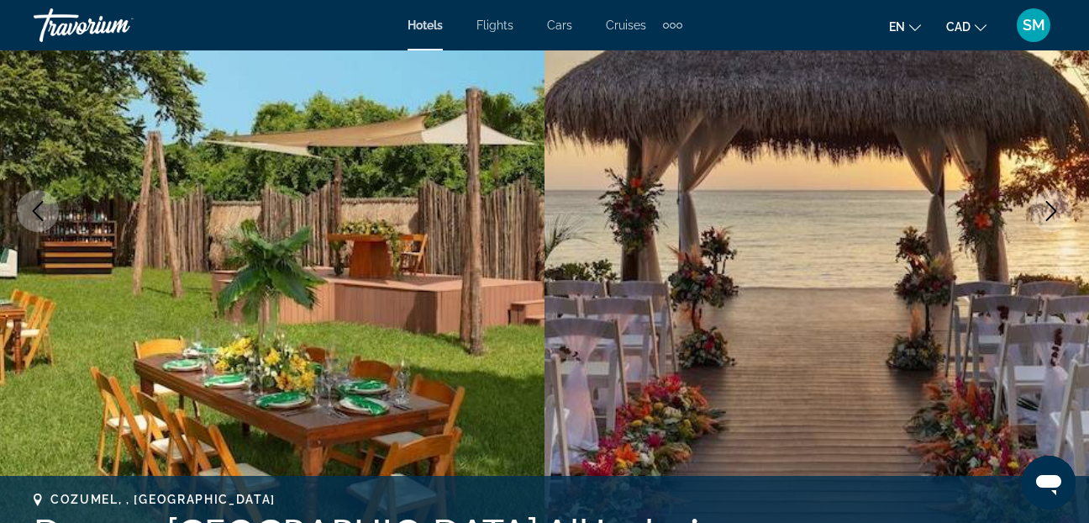
click at [1051, 206] on icon "Next image" at bounding box center [1051, 211] width 11 height 20
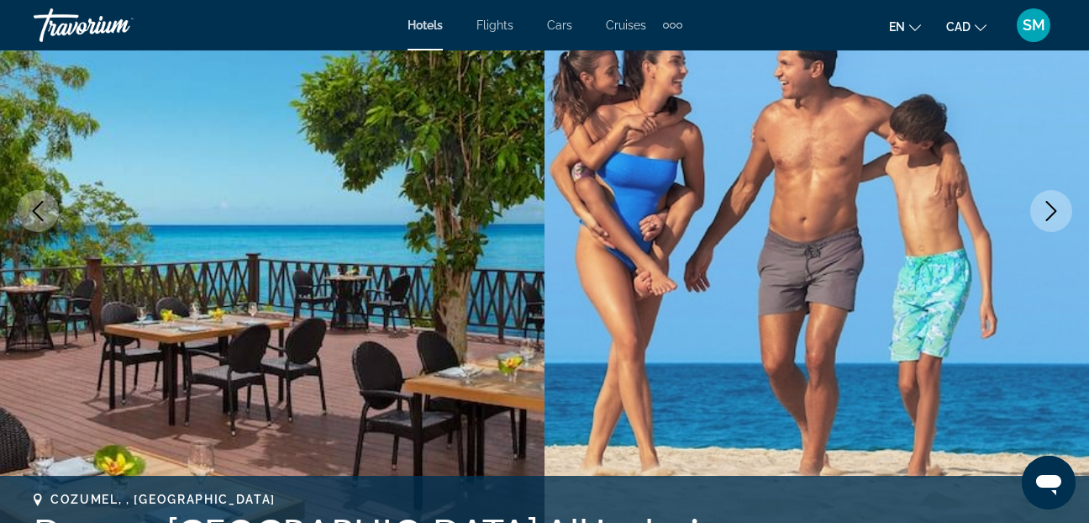
click at [1051, 206] on icon "Next image" at bounding box center [1051, 211] width 11 height 20
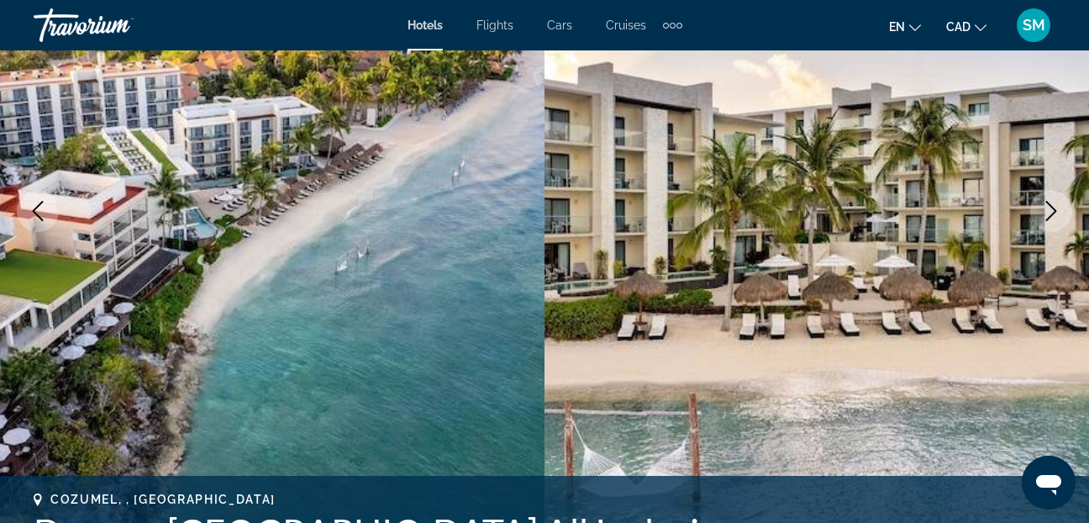
click at [1051, 206] on icon "Next image" at bounding box center [1051, 211] width 11 height 20
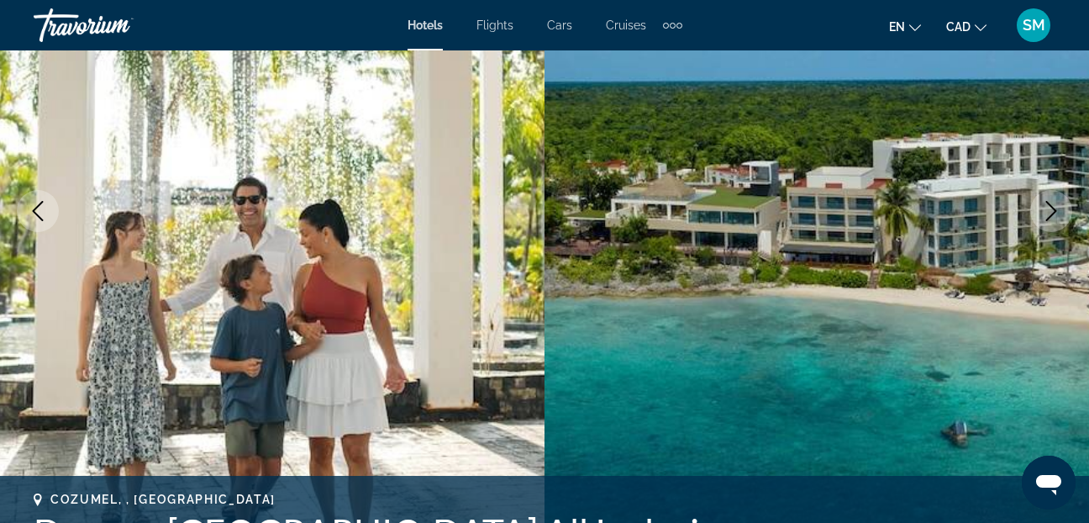
click at [1051, 206] on icon "Next image" at bounding box center [1051, 211] width 11 height 20
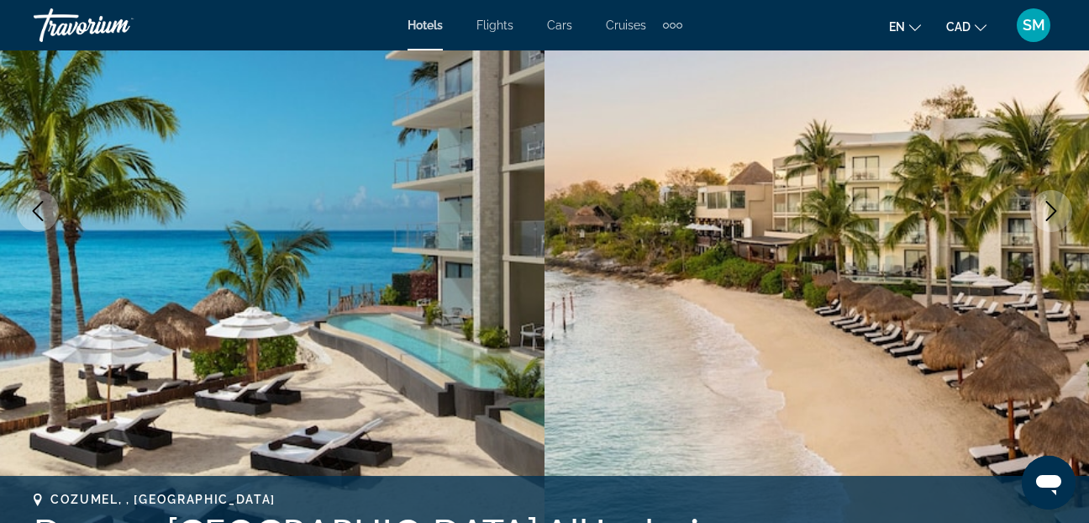
click at [1051, 206] on icon "Next image" at bounding box center [1051, 211] width 11 height 20
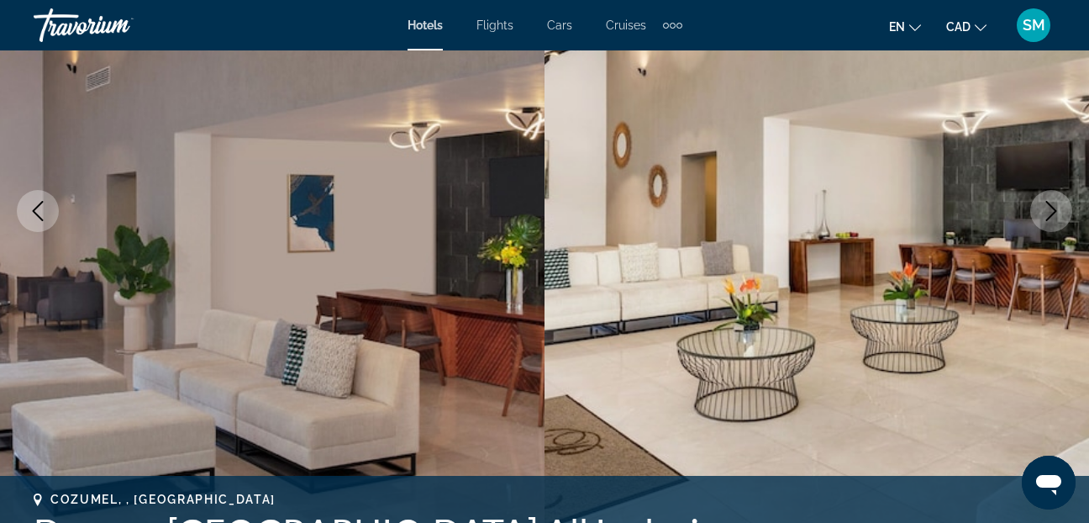
click at [1051, 206] on icon "Next image" at bounding box center [1051, 211] width 11 height 20
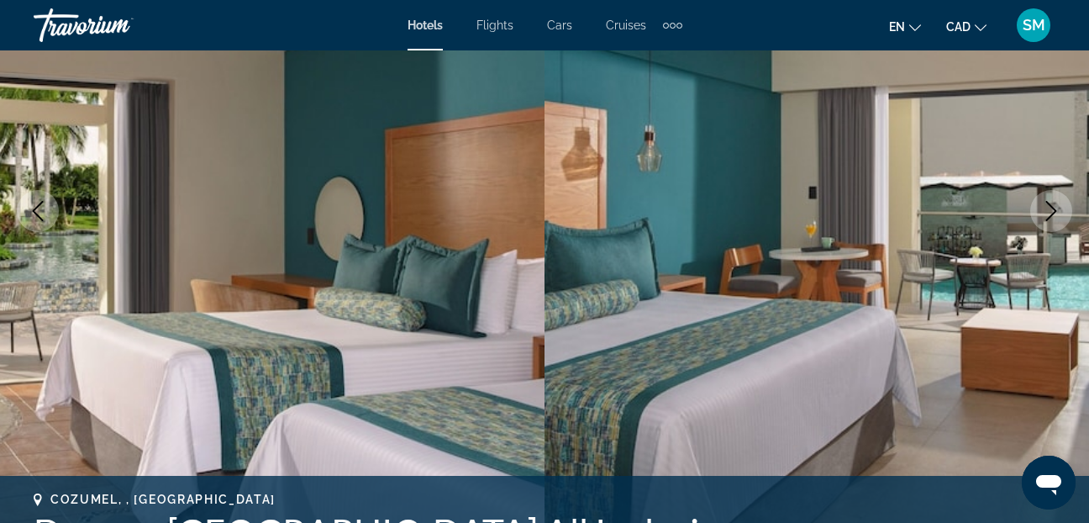
click at [1051, 206] on icon "Next image" at bounding box center [1051, 211] width 11 height 20
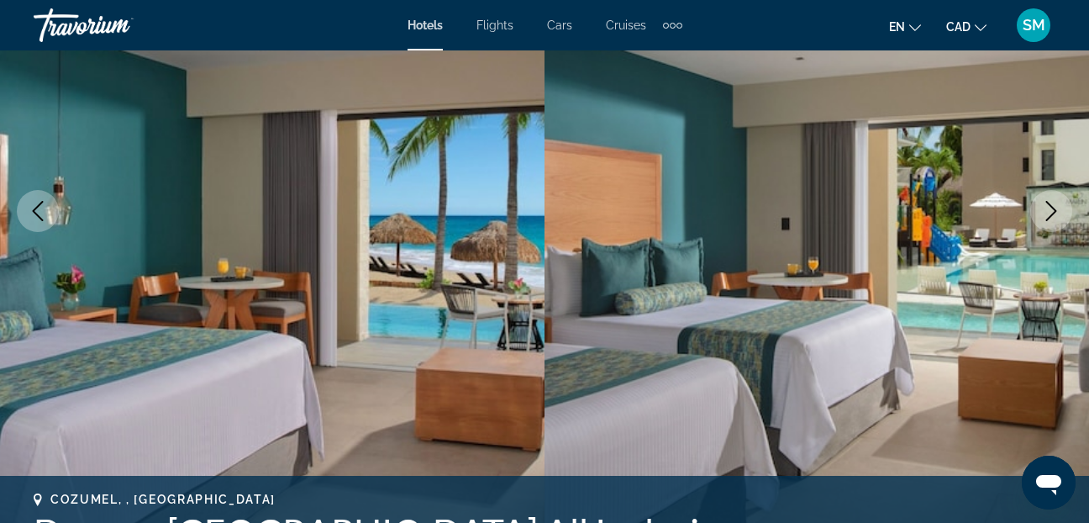
click at [1051, 206] on icon "Next image" at bounding box center [1051, 211] width 11 height 20
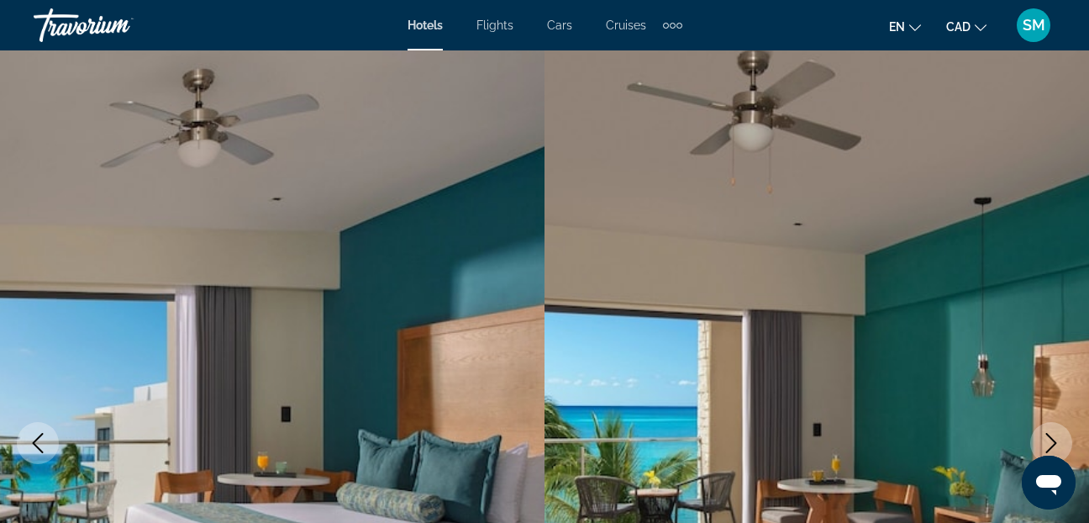
scroll to position [0, 0]
